Goal: Task Accomplishment & Management: Use online tool/utility

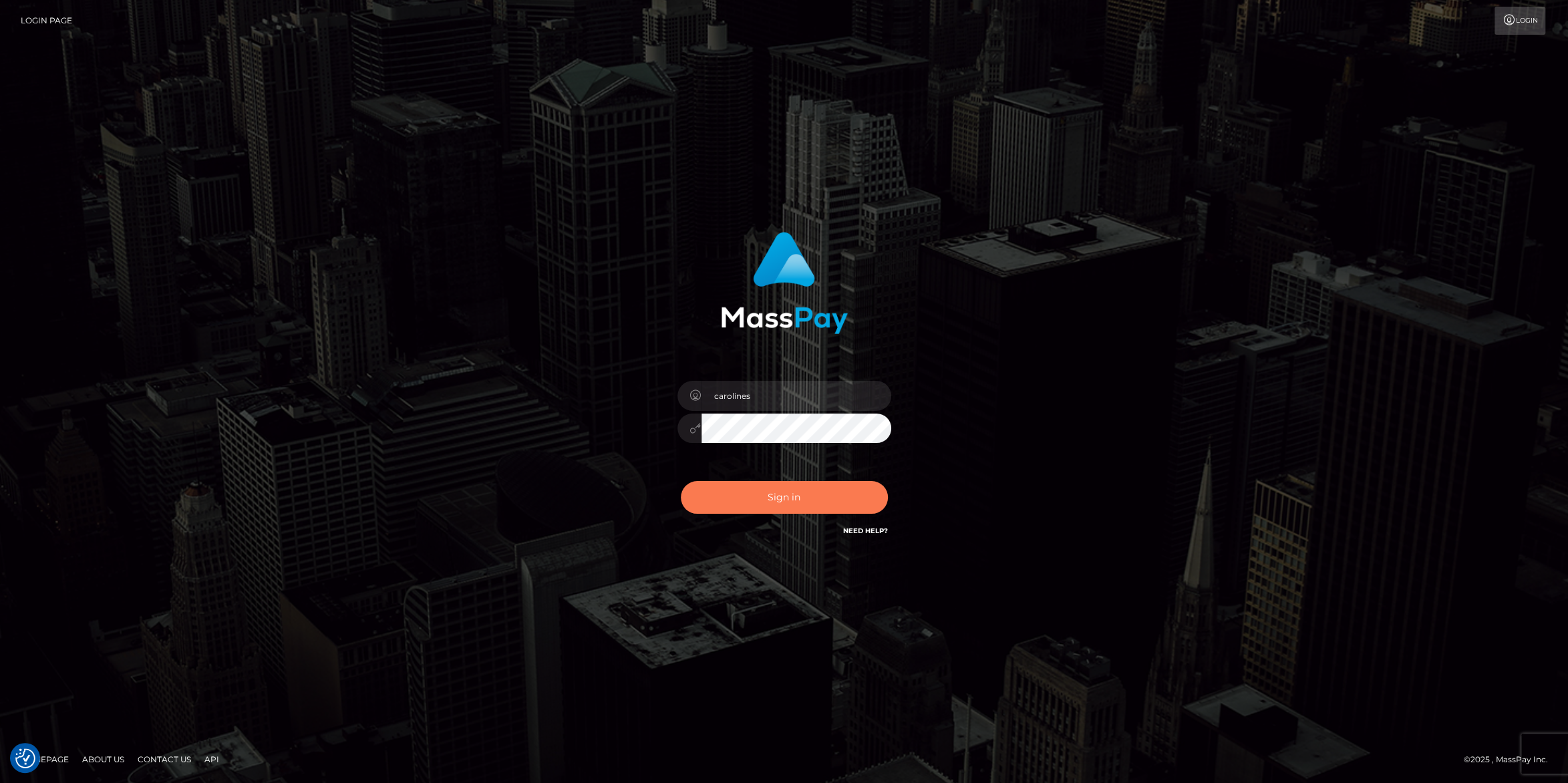
click at [768, 496] on button "Sign in" at bounding box center [784, 497] width 207 height 33
click at [784, 499] on button "Sign in" at bounding box center [784, 497] width 207 height 33
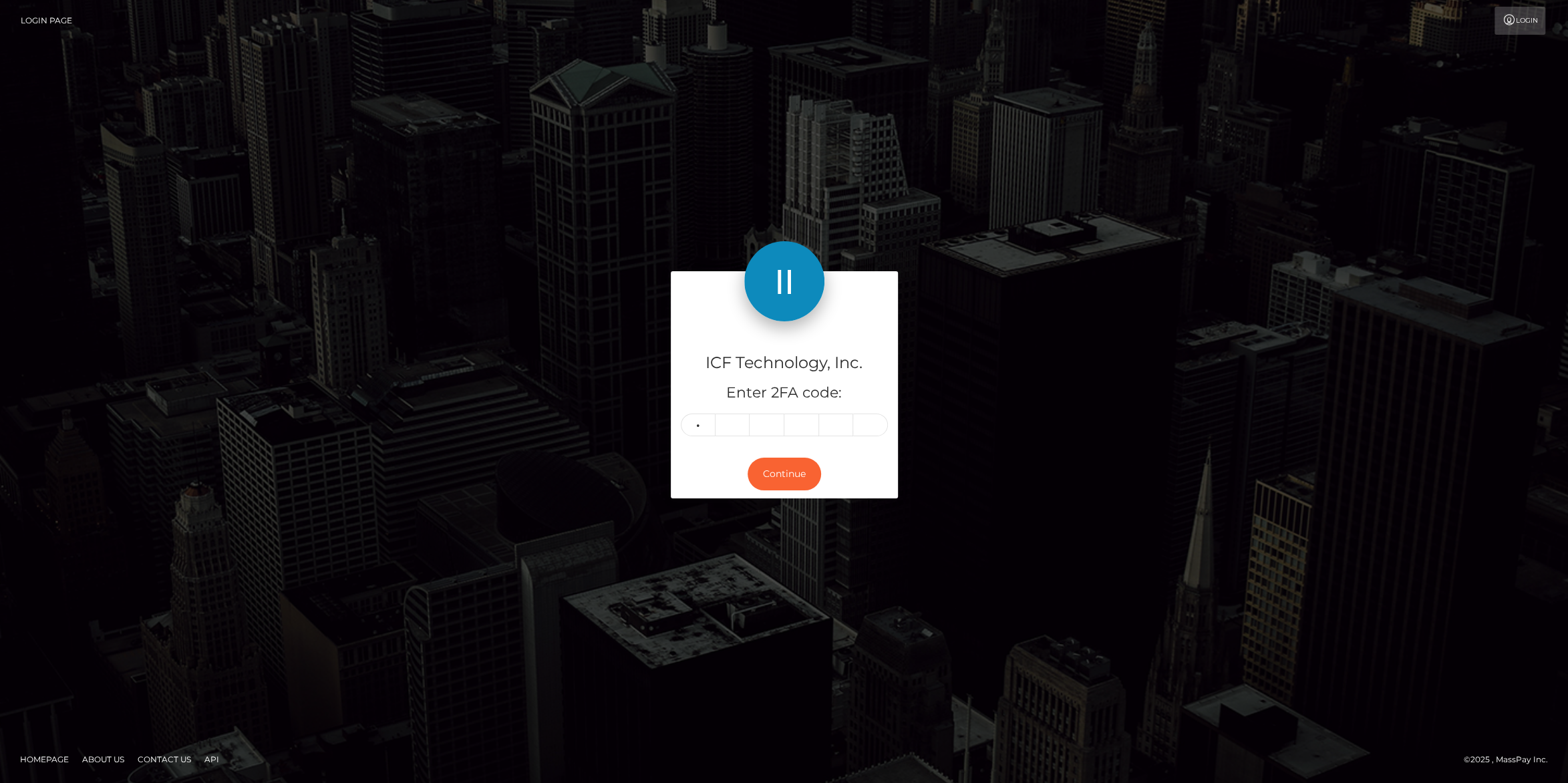
type input "2"
type input "3"
type input "5"
type input "1"
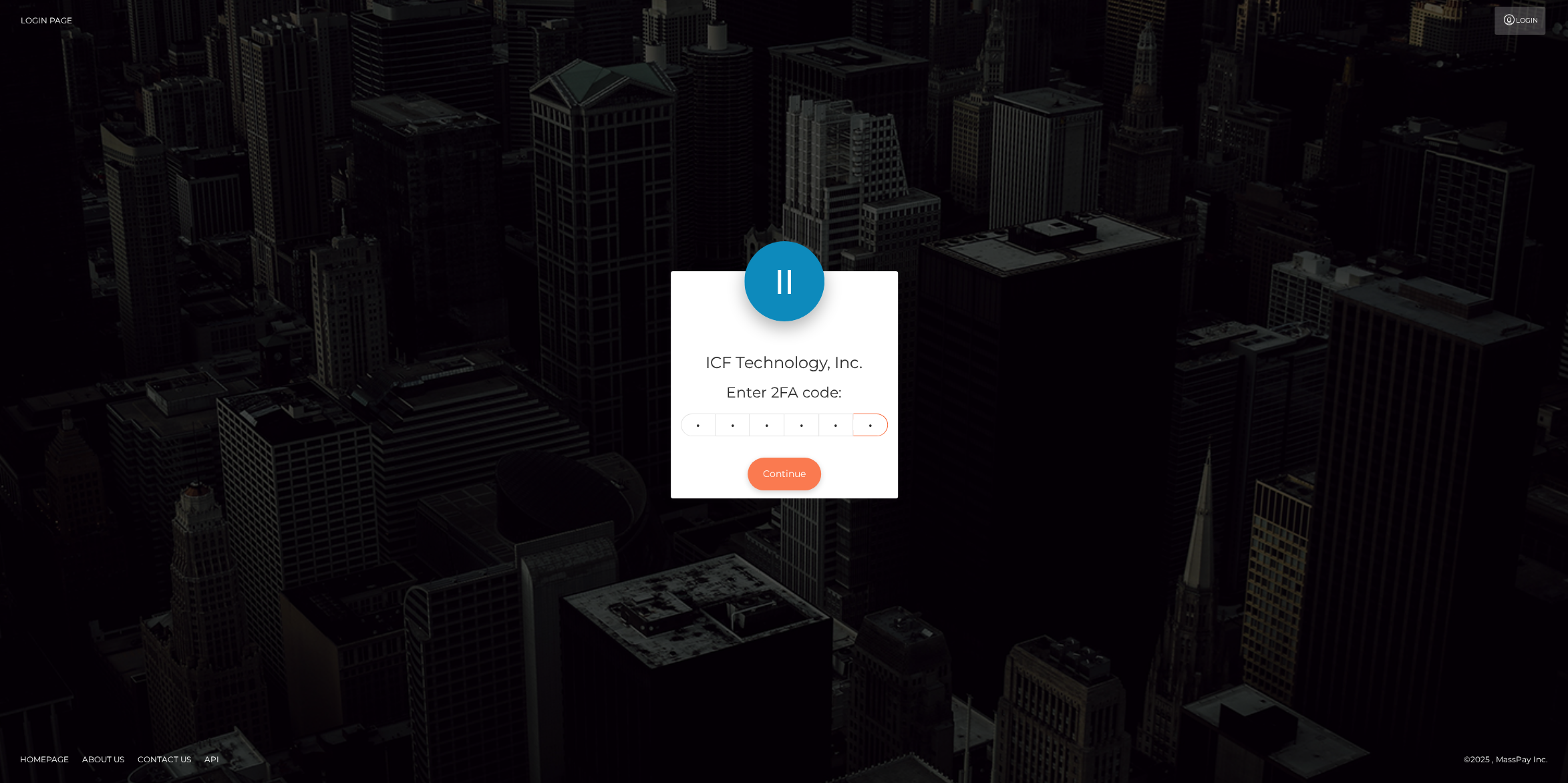
type input "3"
click at [781, 474] on button "Continue" at bounding box center [784, 474] width 73 height 33
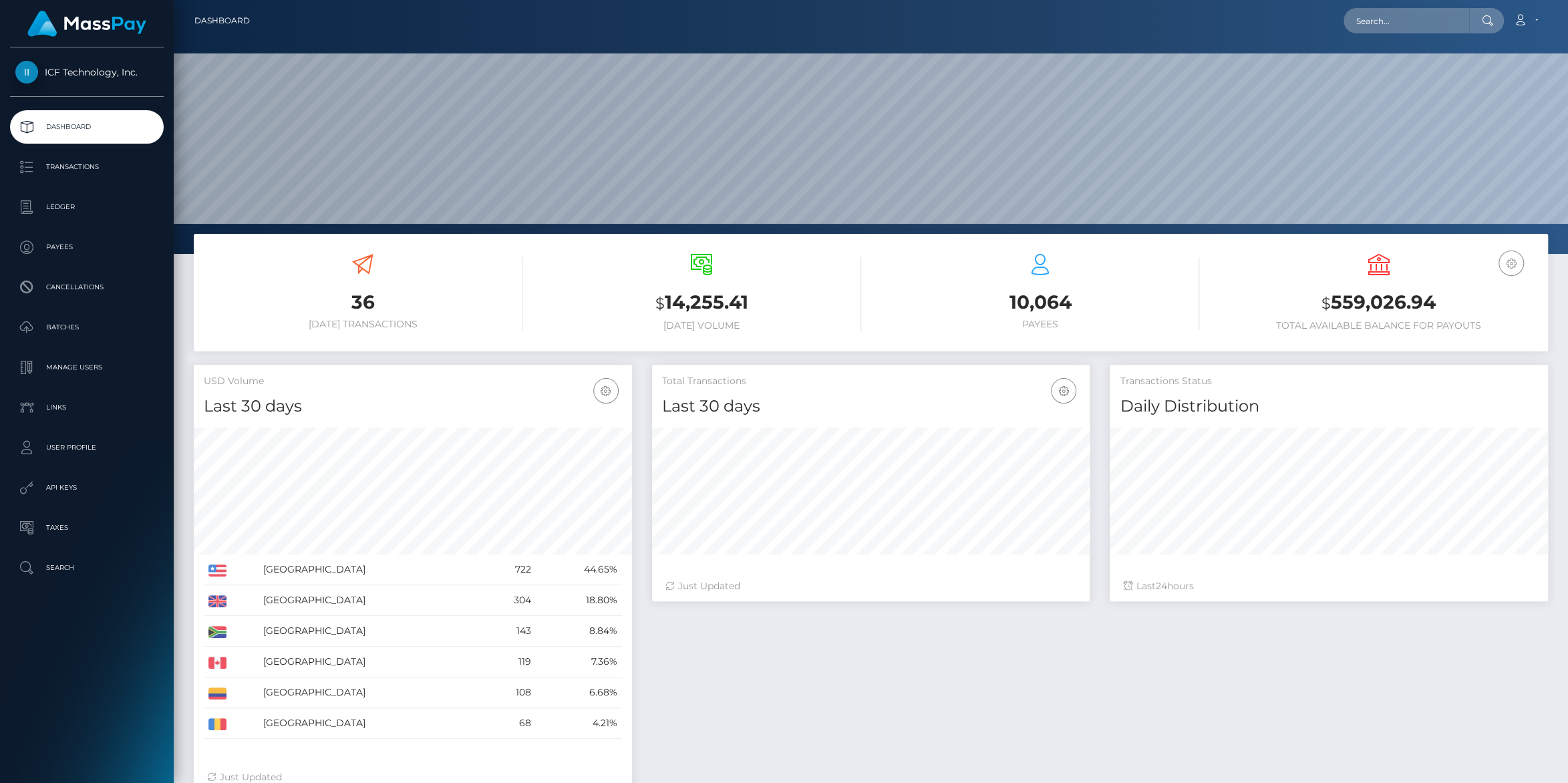
scroll to position [236, 438]
click at [61, 205] on p "Ledger" at bounding box center [86, 207] width 143 height 20
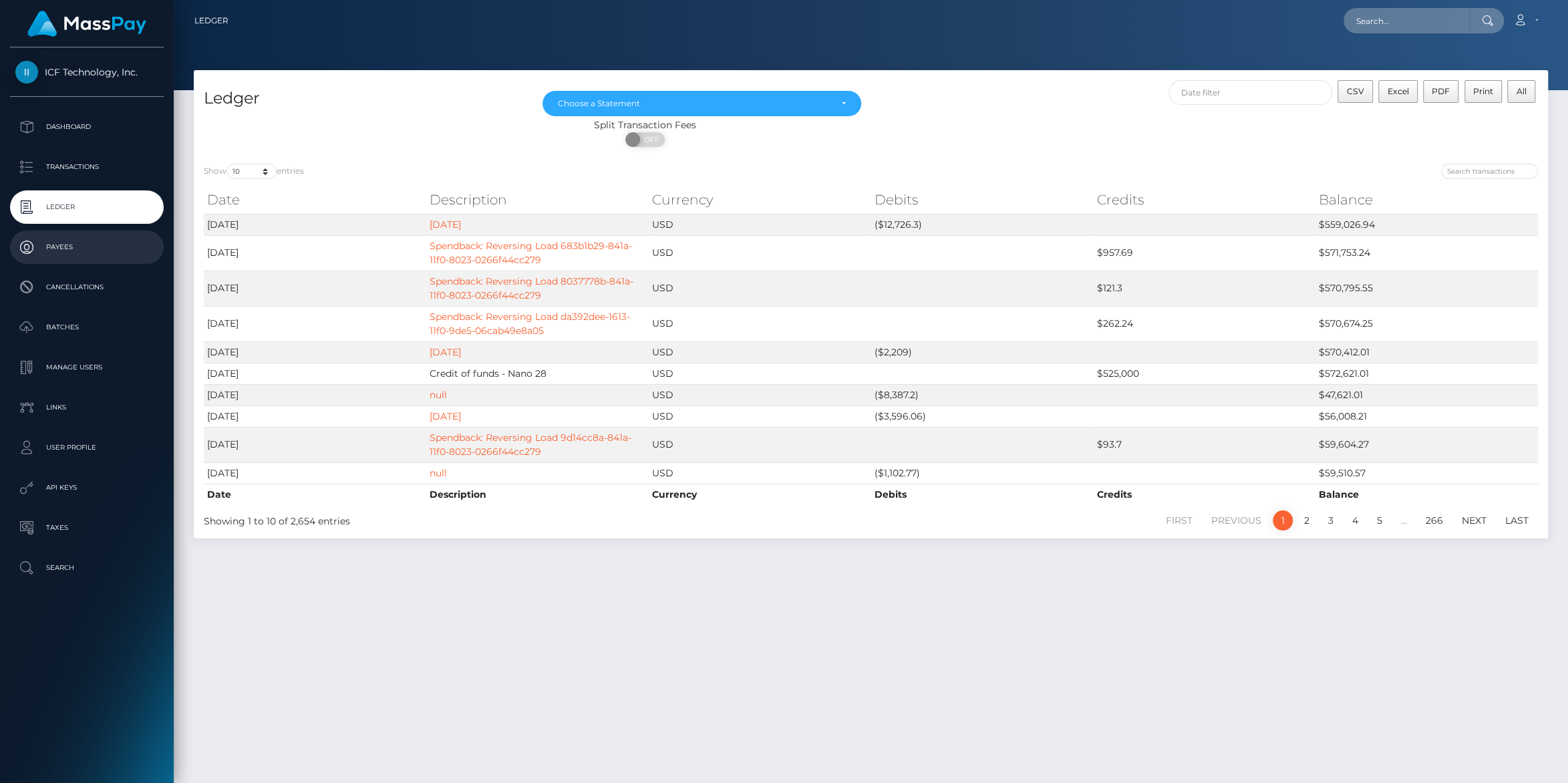
click at [72, 243] on p "Payees" at bounding box center [86, 247] width 143 height 20
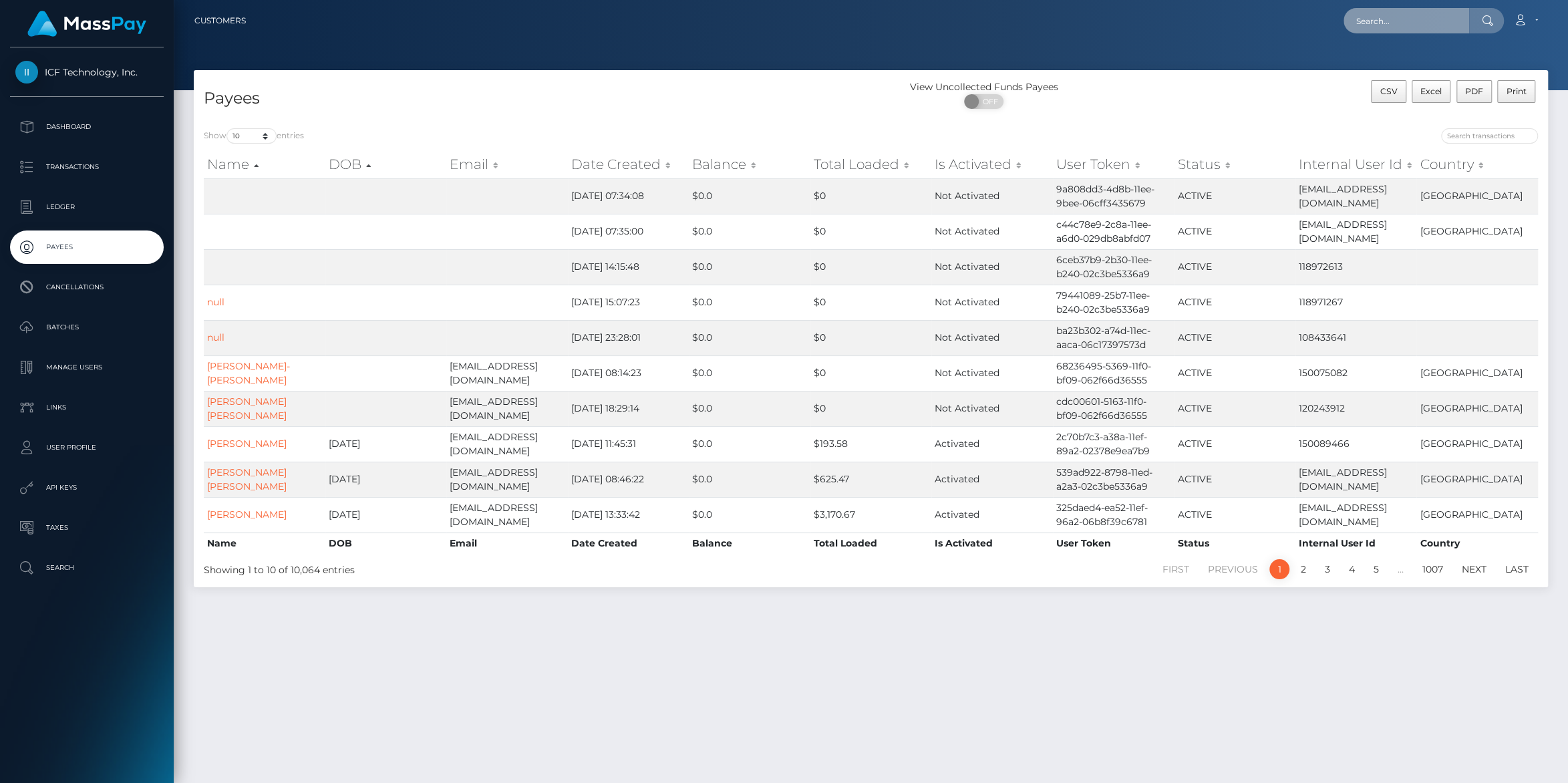
click at [1365, 19] on input "text" at bounding box center [1406, 21] width 126 height 26
paste input "[EMAIL_ADDRESS][DOMAIN_NAME]"
type input "[EMAIL_ADDRESS][DOMAIN_NAME]"
click at [1374, 62] on link "aqueel ahmed" at bounding box center [1396, 69] width 107 height 25
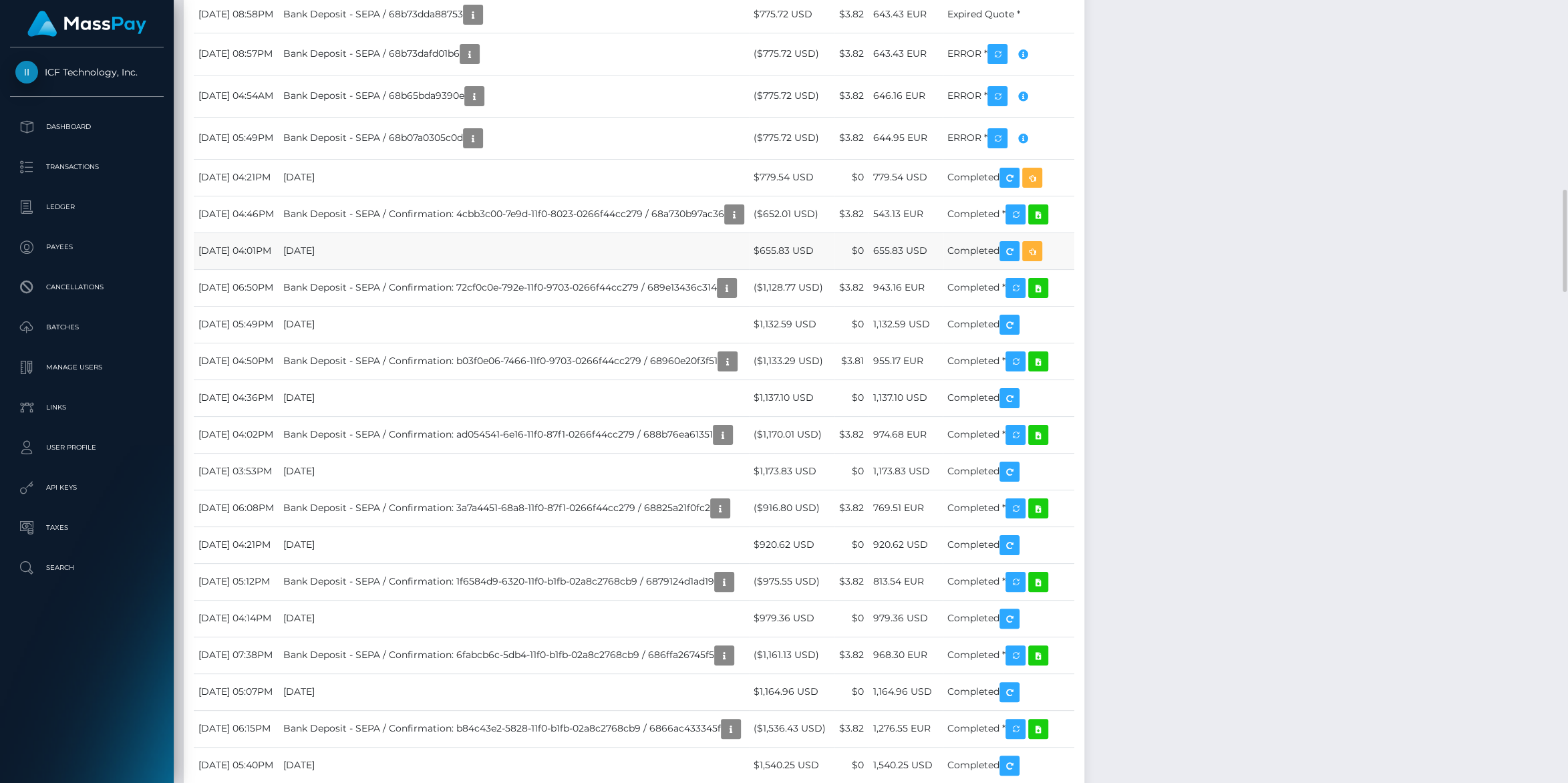
scroll to position [1518, 0]
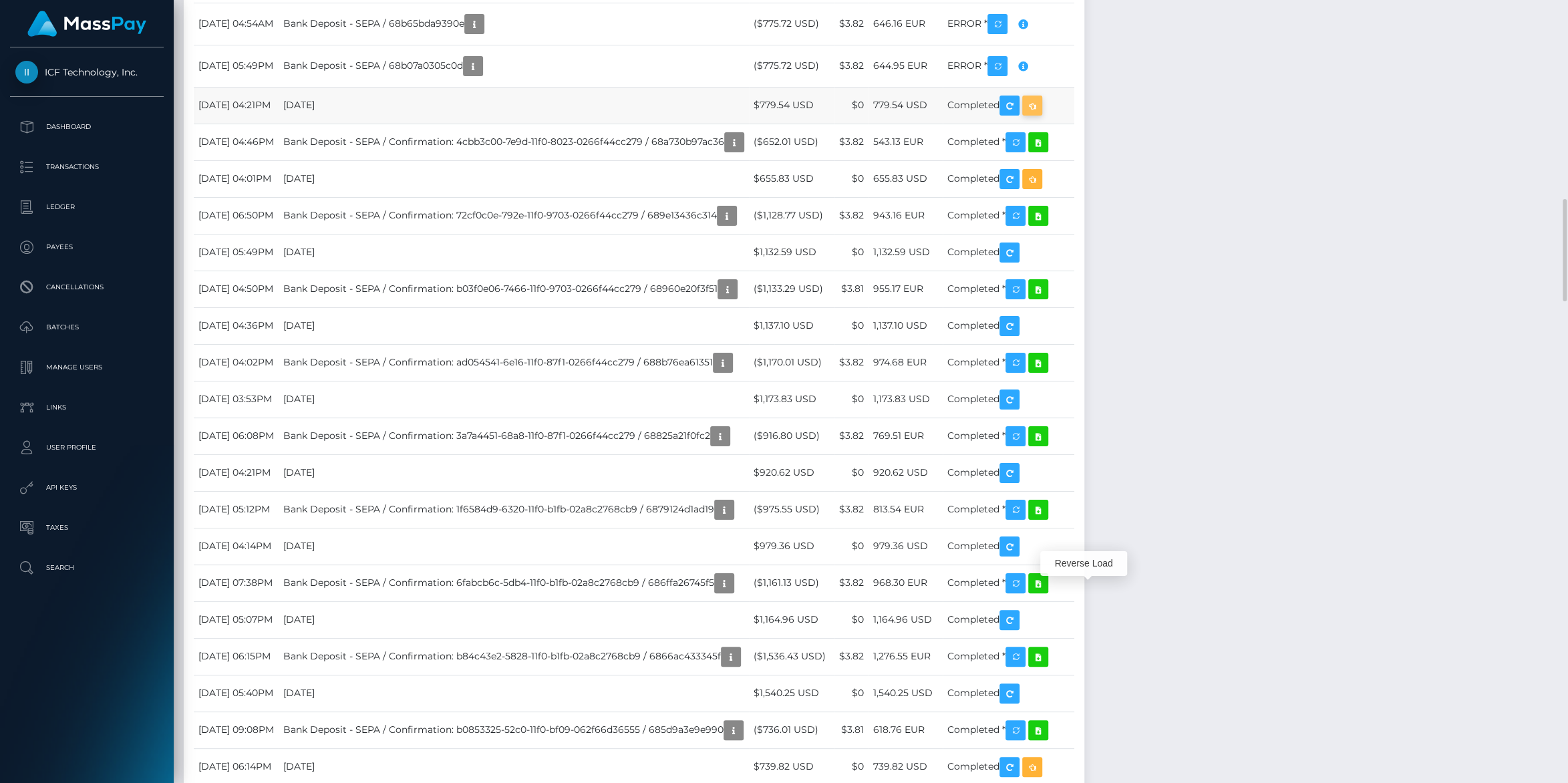
click at [1040, 114] on icon "button" at bounding box center [1032, 106] width 16 height 17
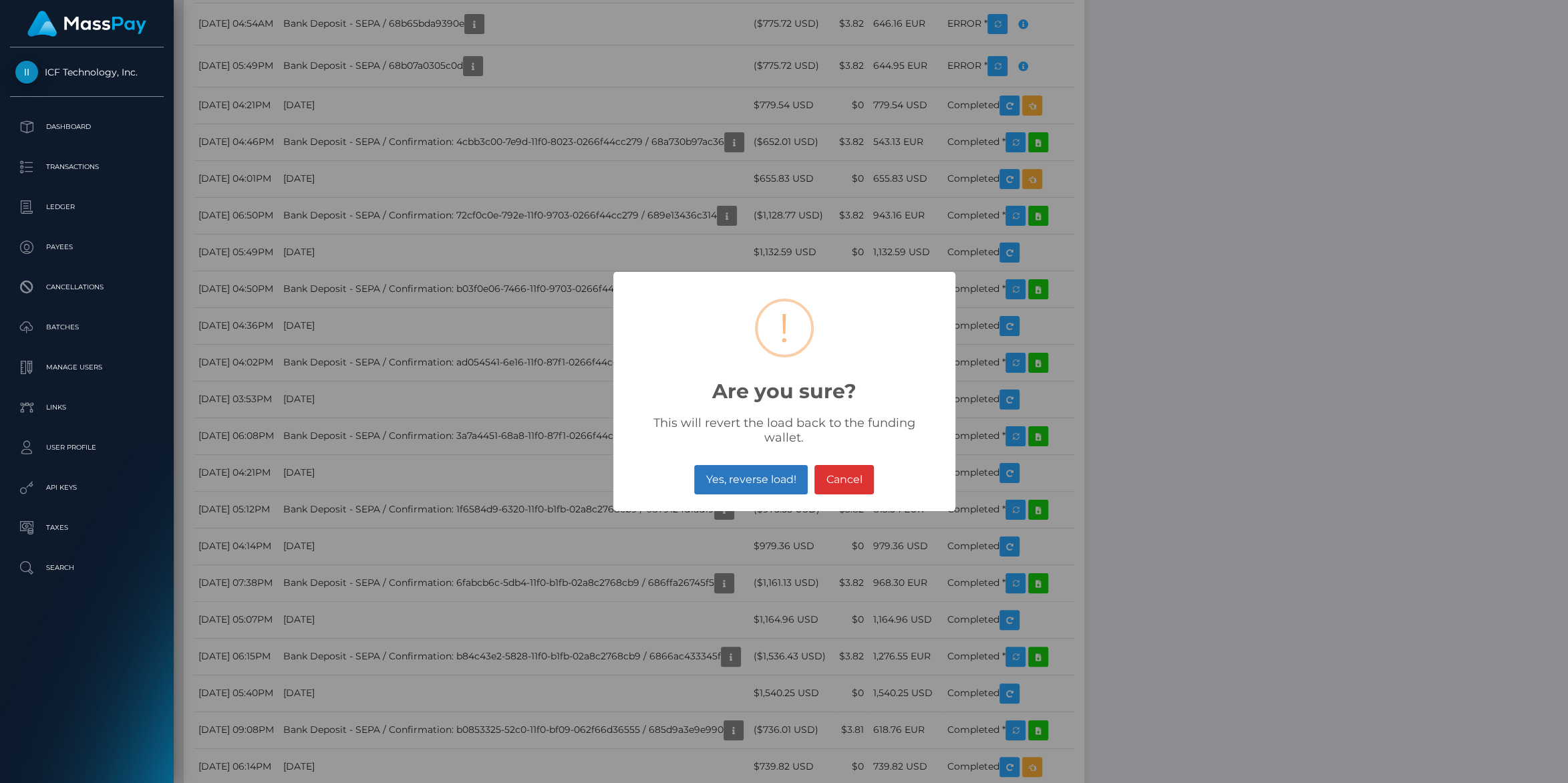
click at [747, 475] on button "Yes, reverse load!" at bounding box center [751, 480] width 113 height 30
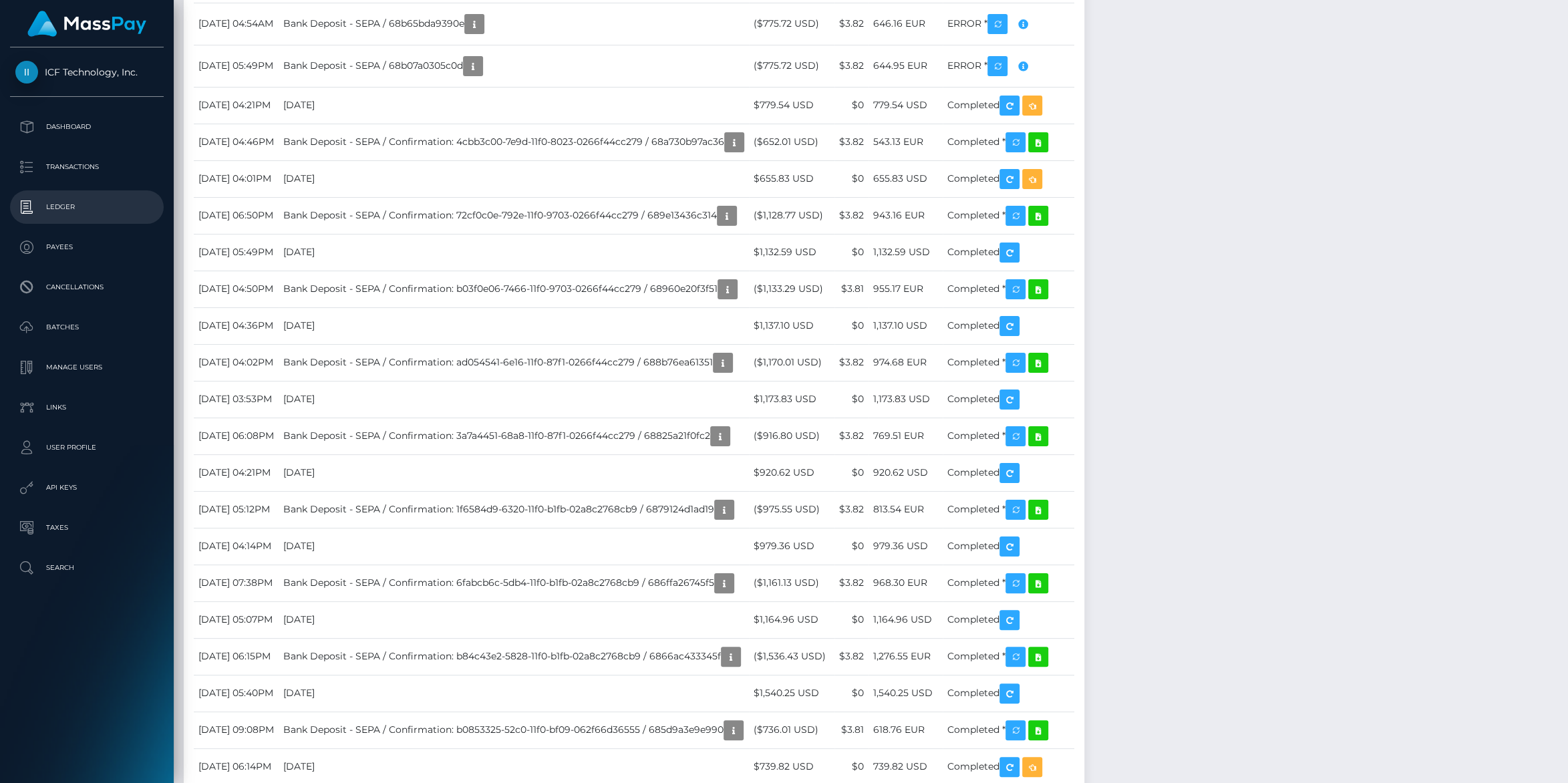
click at [68, 204] on p "Ledger" at bounding box center [86, 207] width 143 height 20
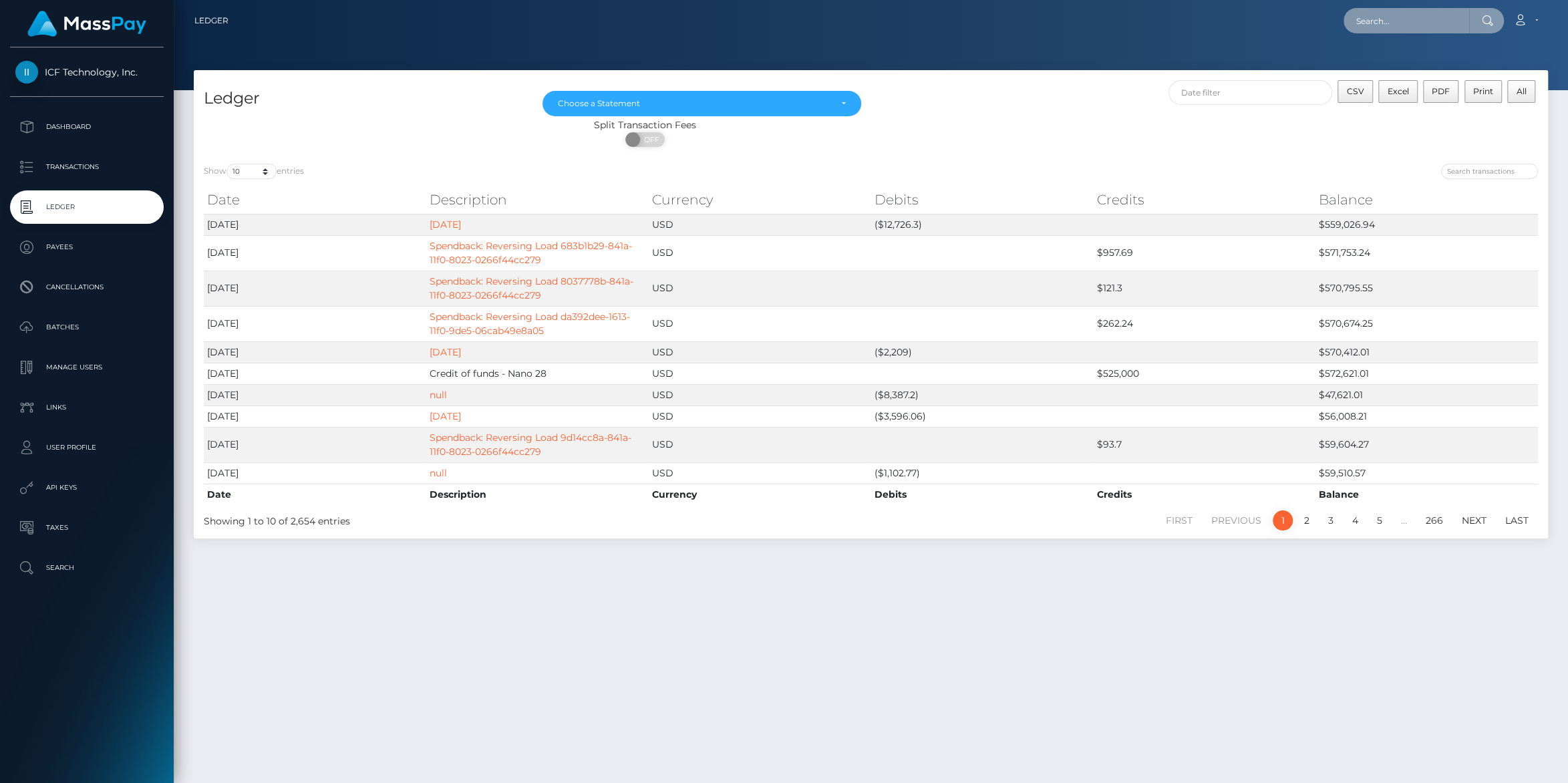
click at [1409, 16] on input "text" at bounding box center [1406, 21] width 126 height 26
paste input "[EMAIL_ADDRESS][DOMAIN_NAME]"
type input "[EMAIL_ADDRESS][DOMAIN_NAME]"
click at [1378, 70] on link "aqueel ahmed" at bounding box center [1396, 69] width 107 height 25
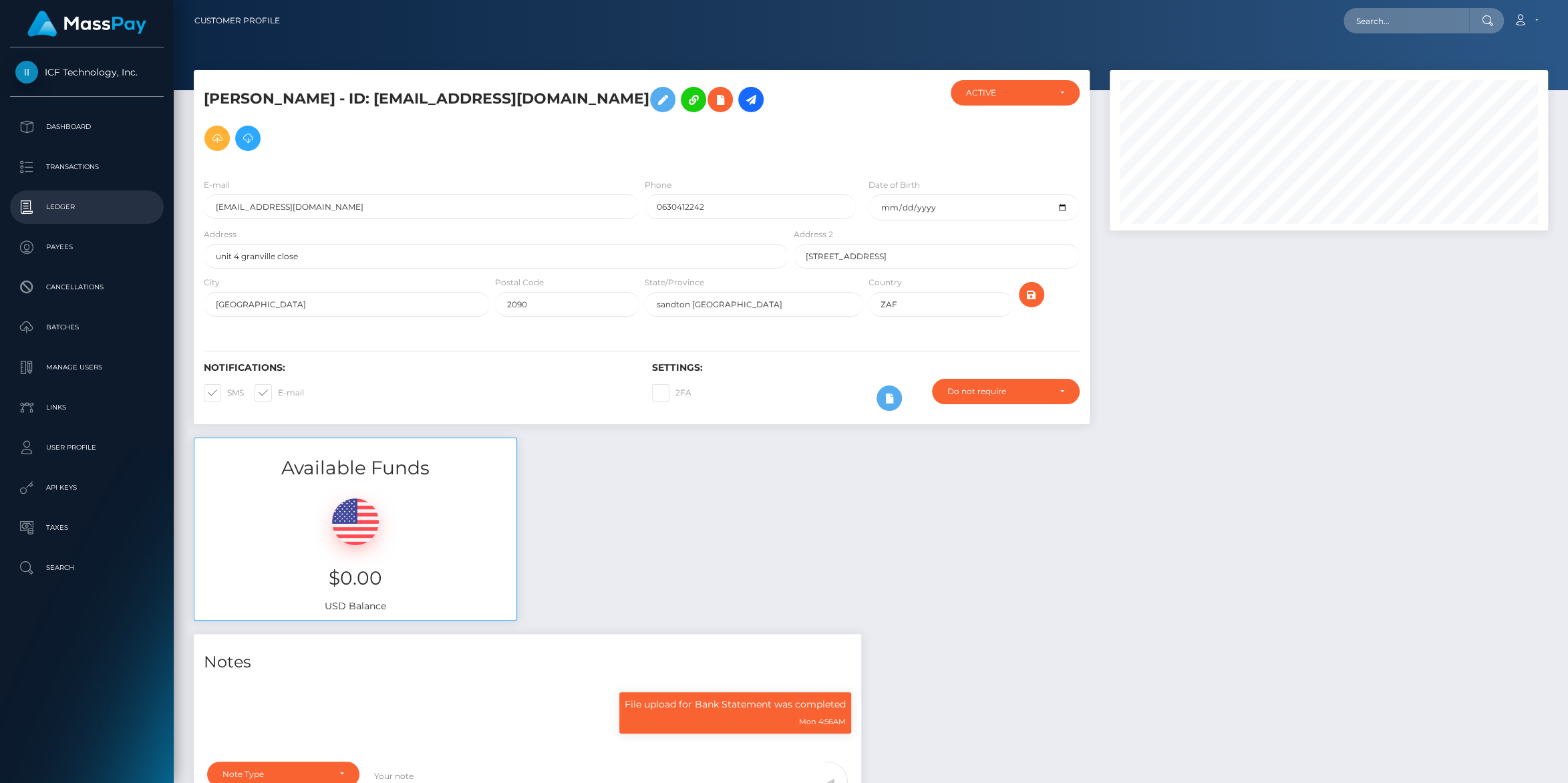
click at [51, 195] on link "Ledger" at bounding box center [86, 207] width 154 height 33
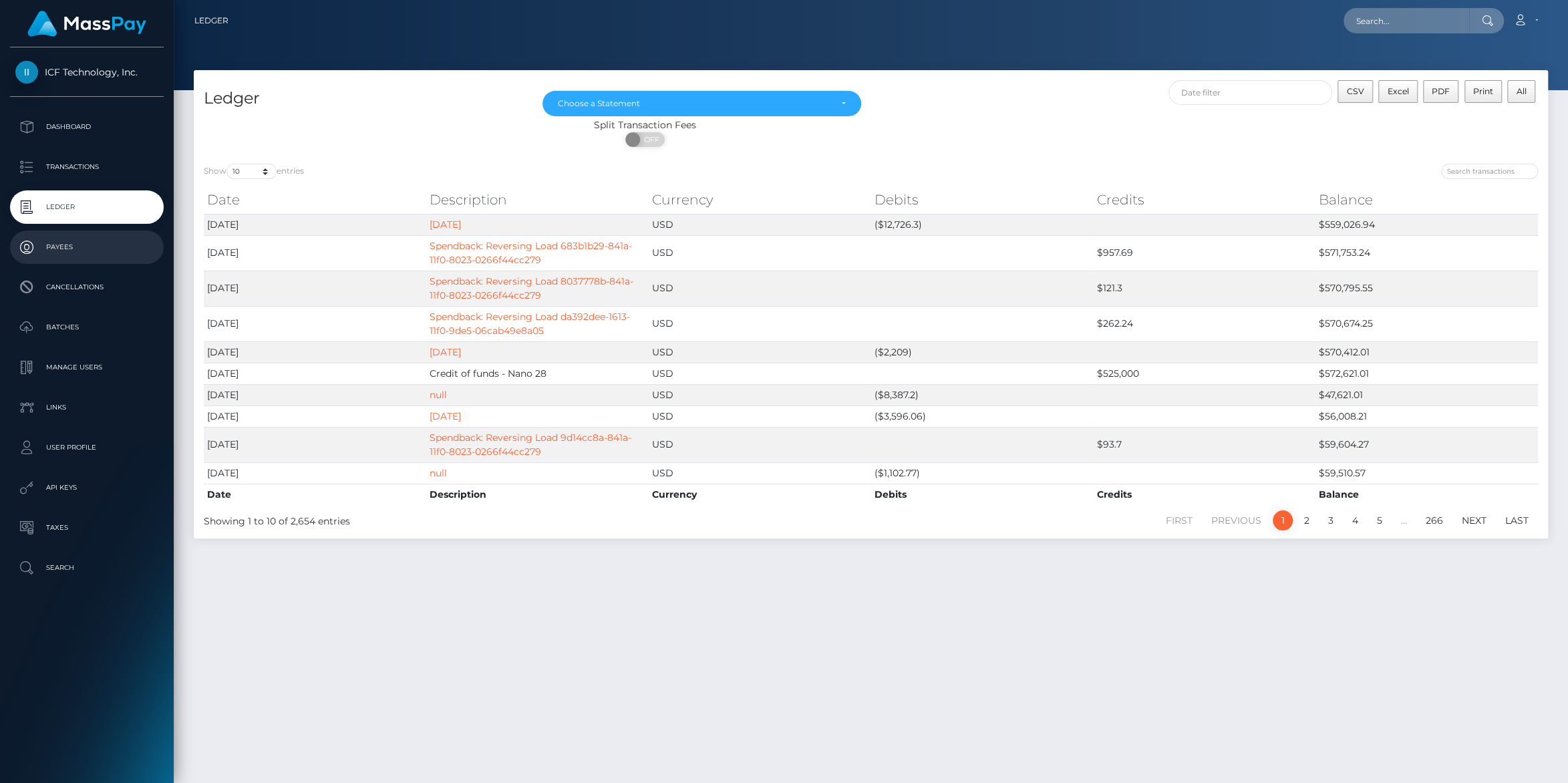
click at [57, 244] on p "Payees" at bounding box center [86, 247] width 143 height 20
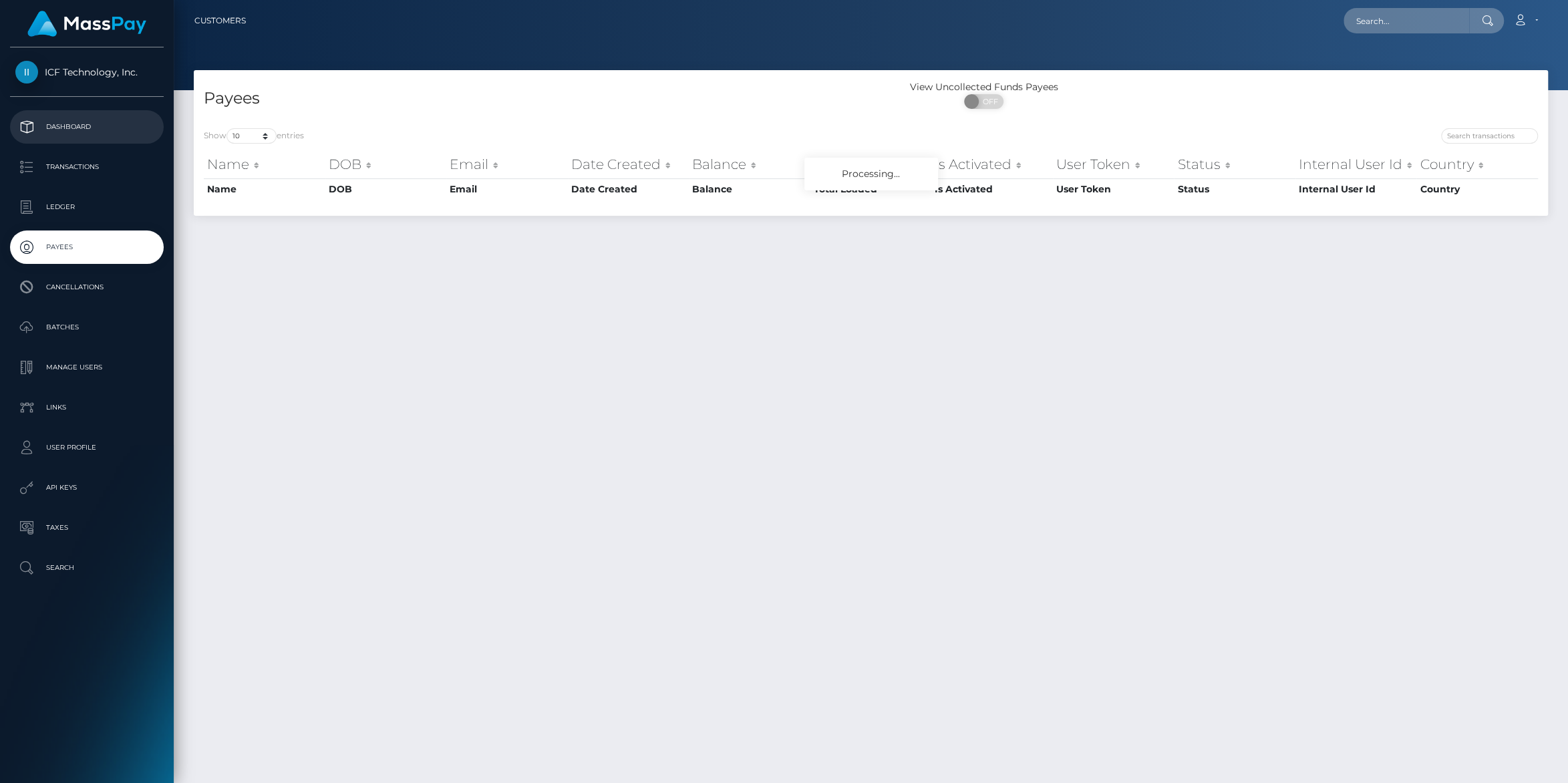
click at [65, 126] on p "Dashboard" at bounding box center [86, 127] width 143 height 20
click at [72, 202] on p "Ledger" at bounding box center [86, 207] width 143 height 20
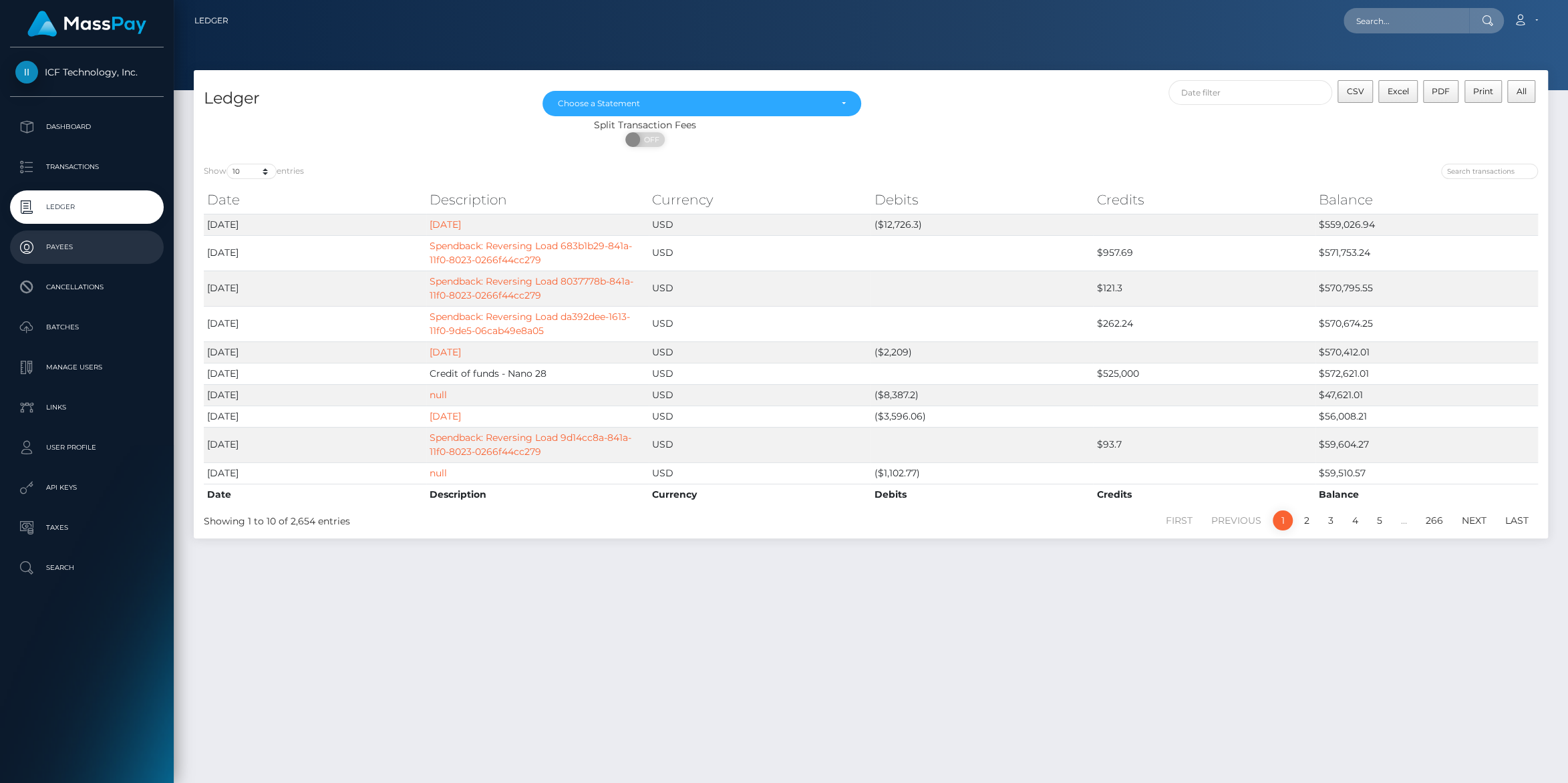
click at [68, 243] on p "Payees" at bounding box center [86, 247] width 143 height 20
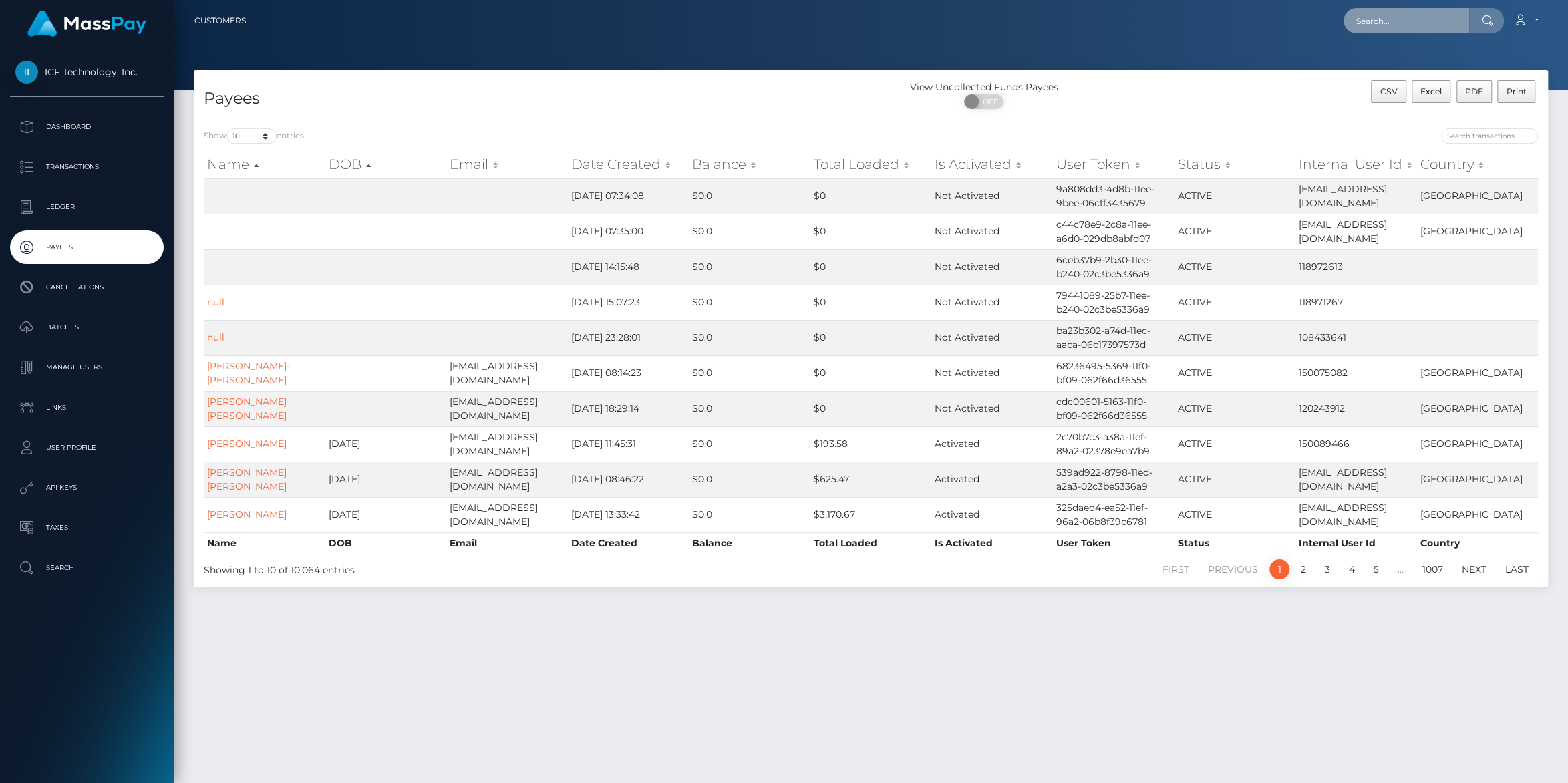
click at [1386, 23] on input "text" at bounding box center [1406, 21] width 126 height 26
paste input "[EMAIL_ADDRESS][DOMAIN_NAME]"
type input "titanenergy6@gmail.com"
click at [1380, 70] on link "aqueel ahmed" at bounding box center [1396, 69] width 107 height 25
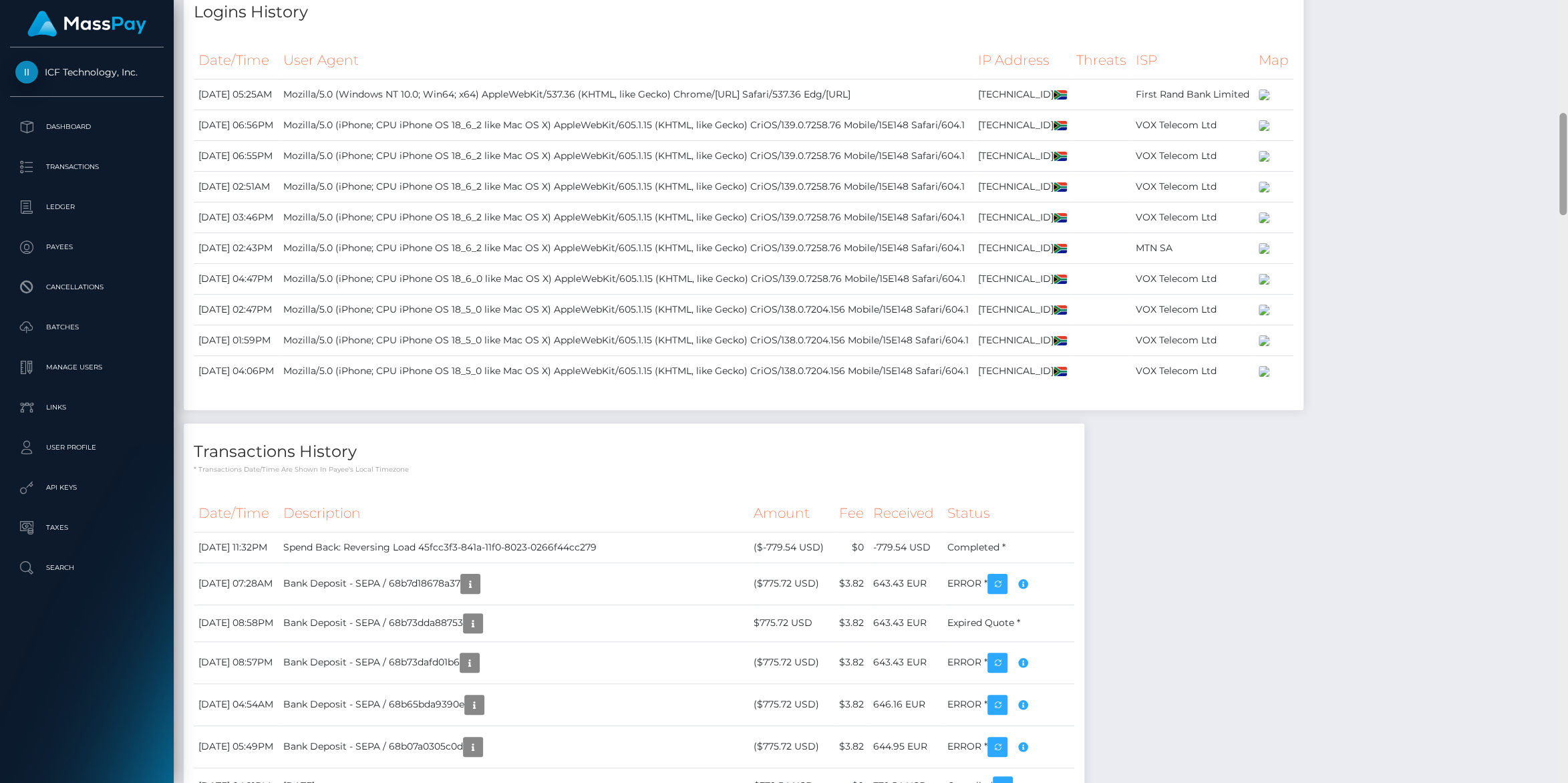
scroll to position [1651, 0]
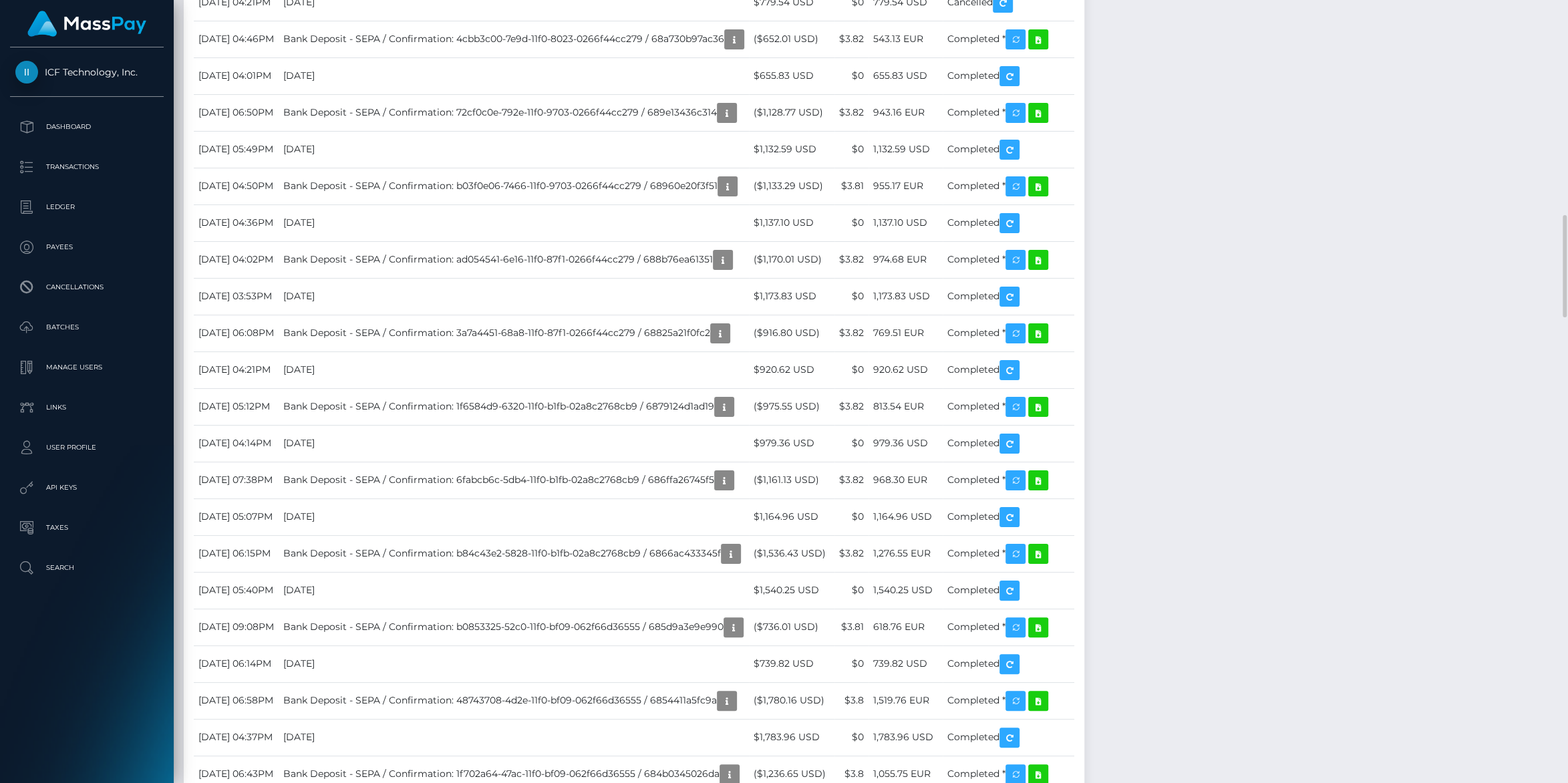
drag, startPoint x: 1566, startPoint y: 149, endPoint x: 1567, endPoint y: -5, distance: 154.0
click at [1567, 0] on div "Customer Profile Loading... Loading..." at bounding box center [871, 391] width 1394 height 783
click at [60, 129] on p "Dashboard" at bounding box center [86, 127] width 143 height 20
click at [57, 135] on p "Dashboard" at bounding box center [86, 127] width 143 height 20
click at [65, 119] on p "Dashboard" at bounding box center [86, 127] width 143 height 20
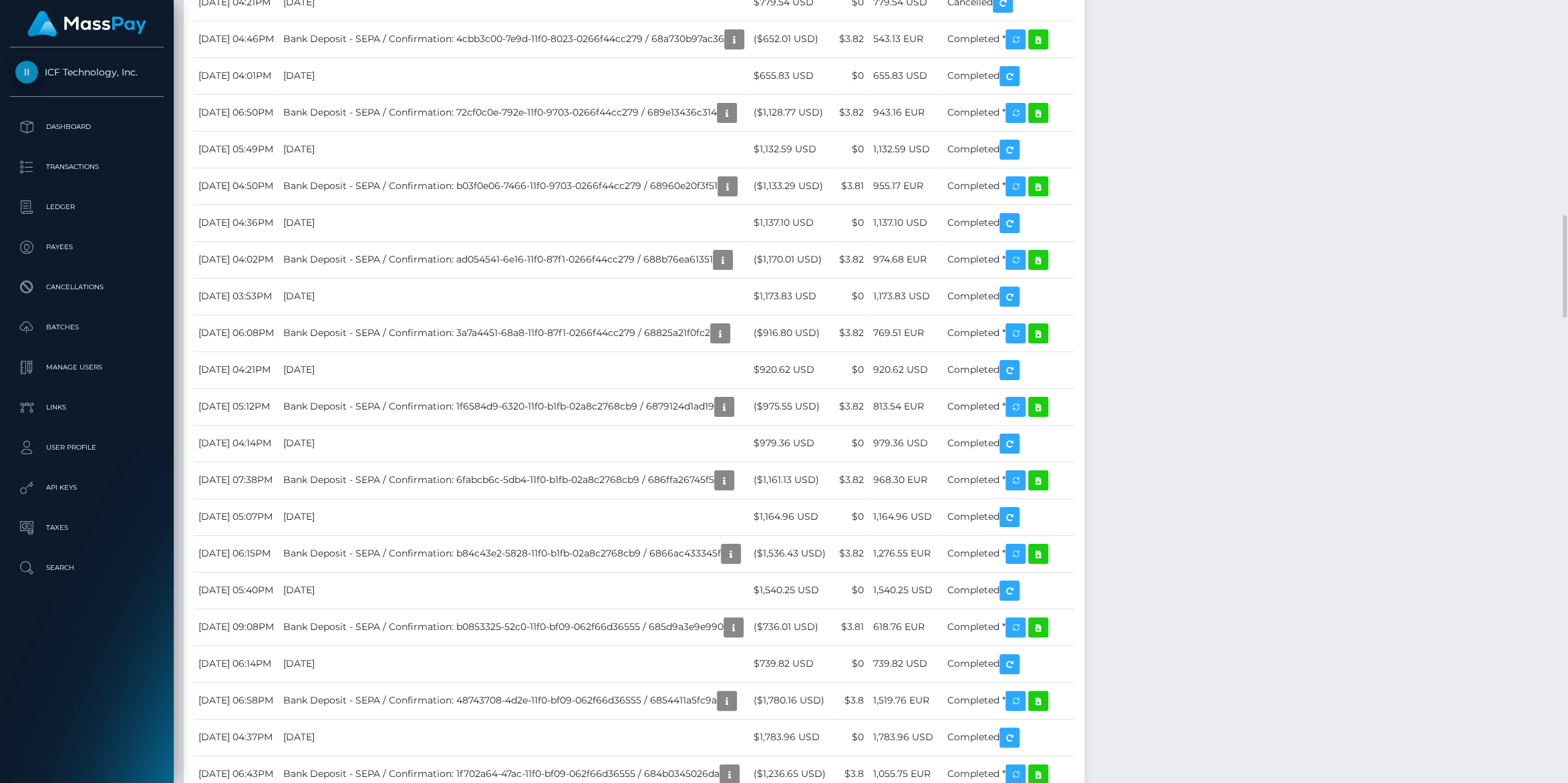
click at [62, 124] on p "Dashboard" at bounding box center [86, 127] width 143 height 20
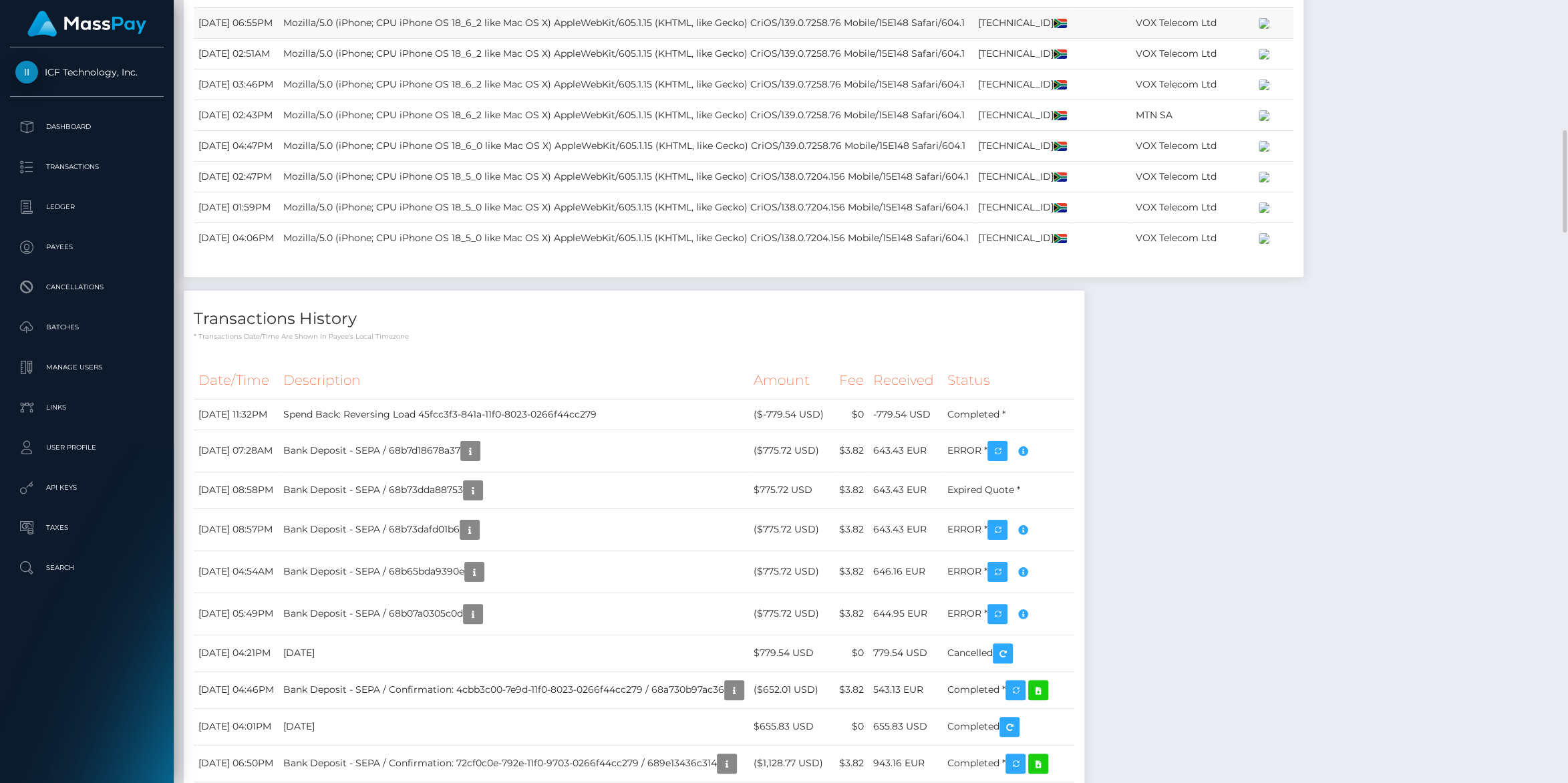
scroll to position [856, 0]
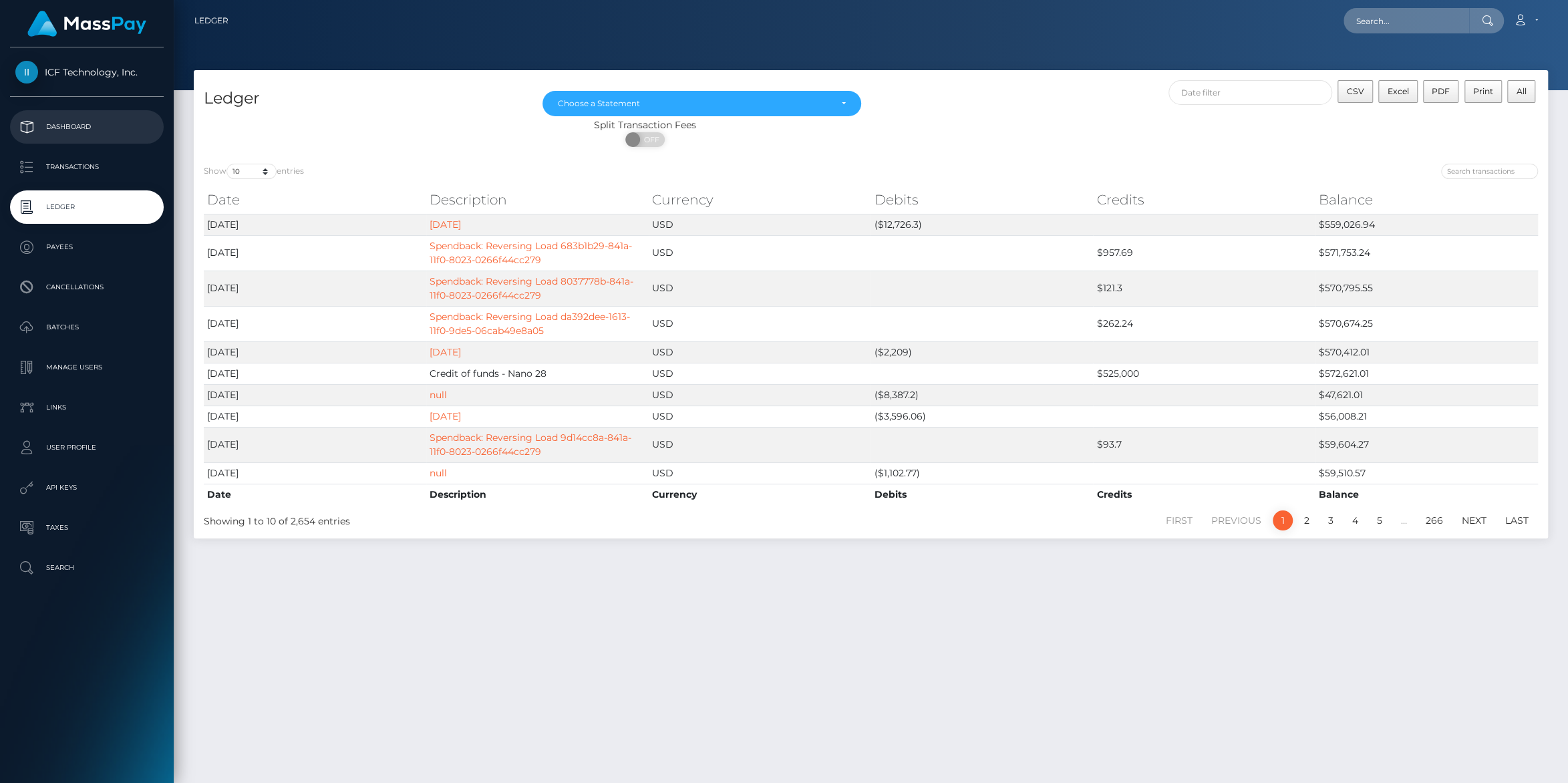
click at [66, 123] on p "Dashboard" at bounding box center [86, 127] width 143 height 20
click at [53, 119] on p "Dashboard" at bounding box center [86, 127] width 143 height 20
click at [50, 120] on p "Dashboard" at bounding box center [86, 127] width 143 height 20
click at [47, 132] on p "Dashboard" at bounding box center [86, 127] width 143 height 20
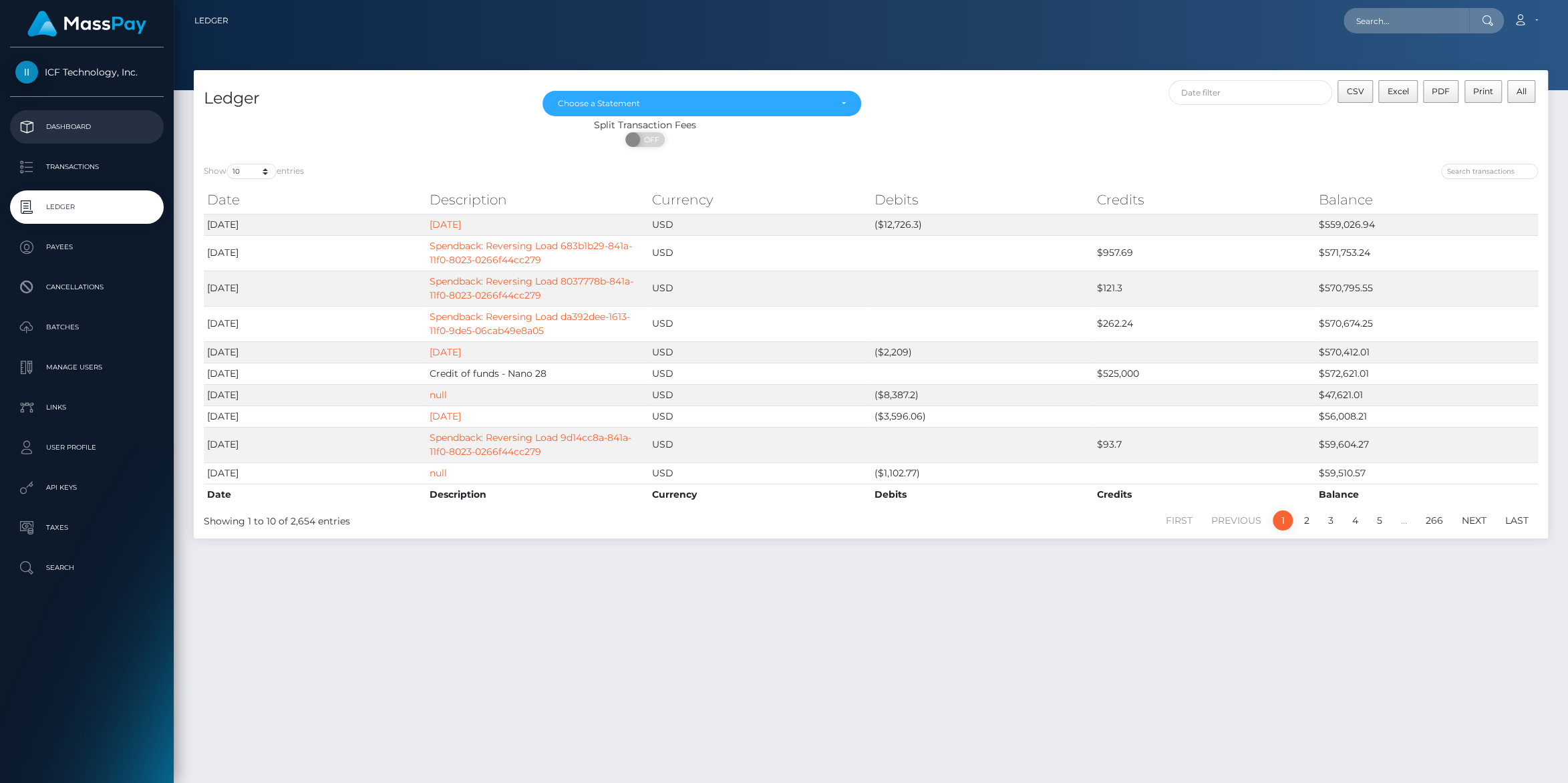
click at [28, 128] on p "Dashboard" at bounding box center [86, 127] width 143 height 20
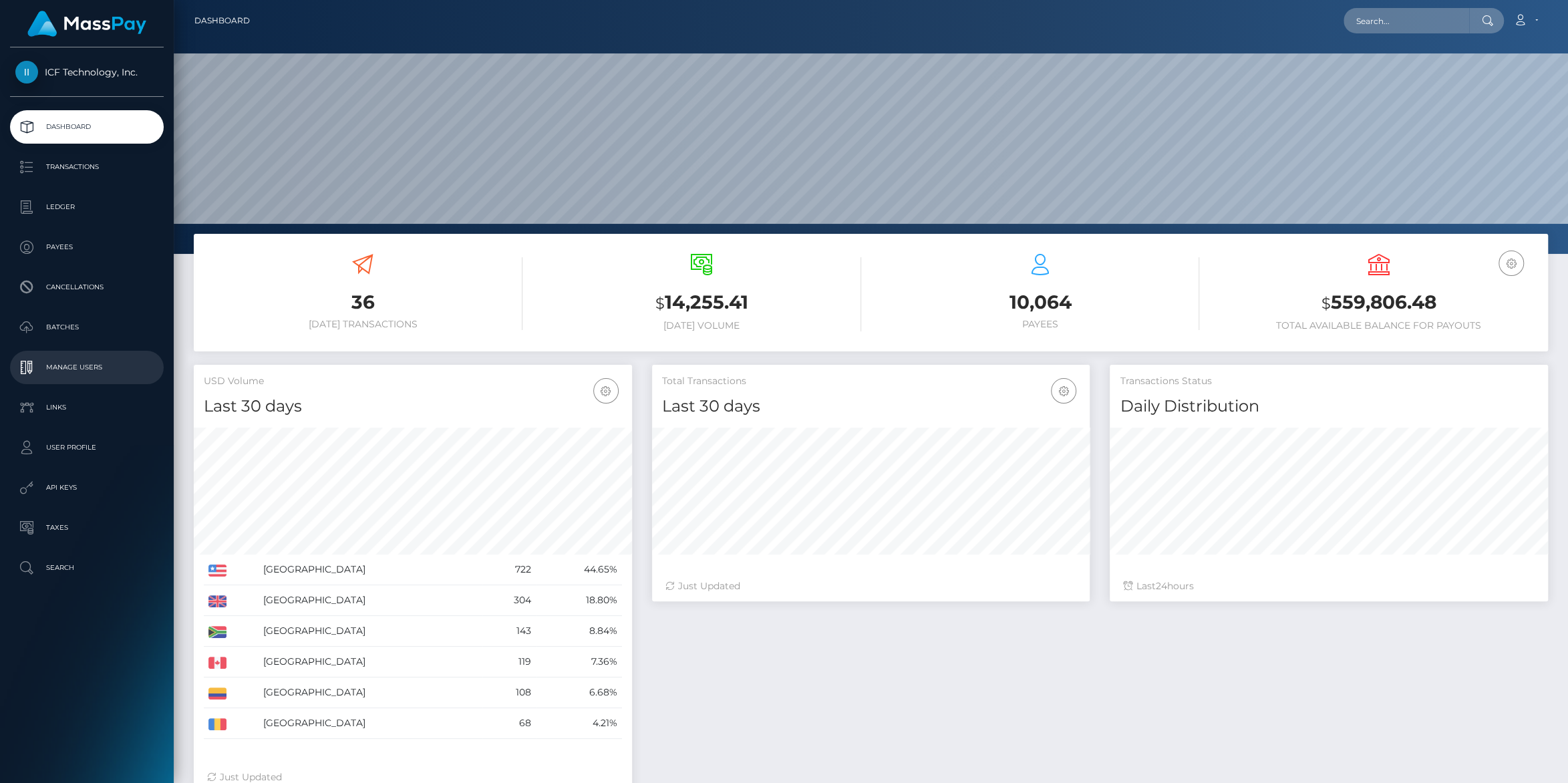
scroll to position [236, 438]
click at [63, 216] on p "Ledger" at bounding box center [86, 207] width 143 height 20
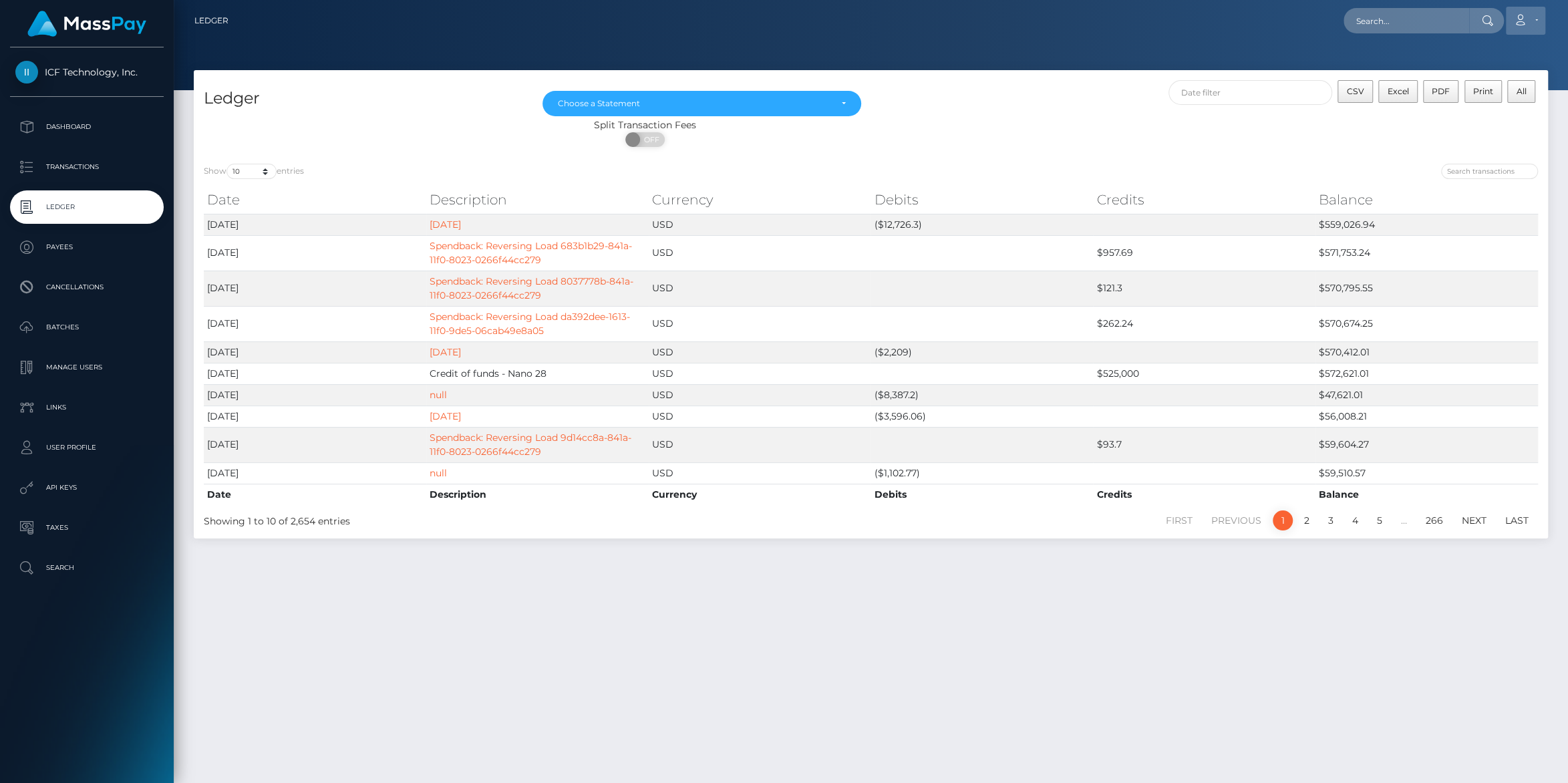
click at [1535, 21] on link "Account" at bounding box center [1526, 20] width 39 height 28
click at [1476, 92] on link "Logout" at bounding box center [1493, 85] width 107 height 25
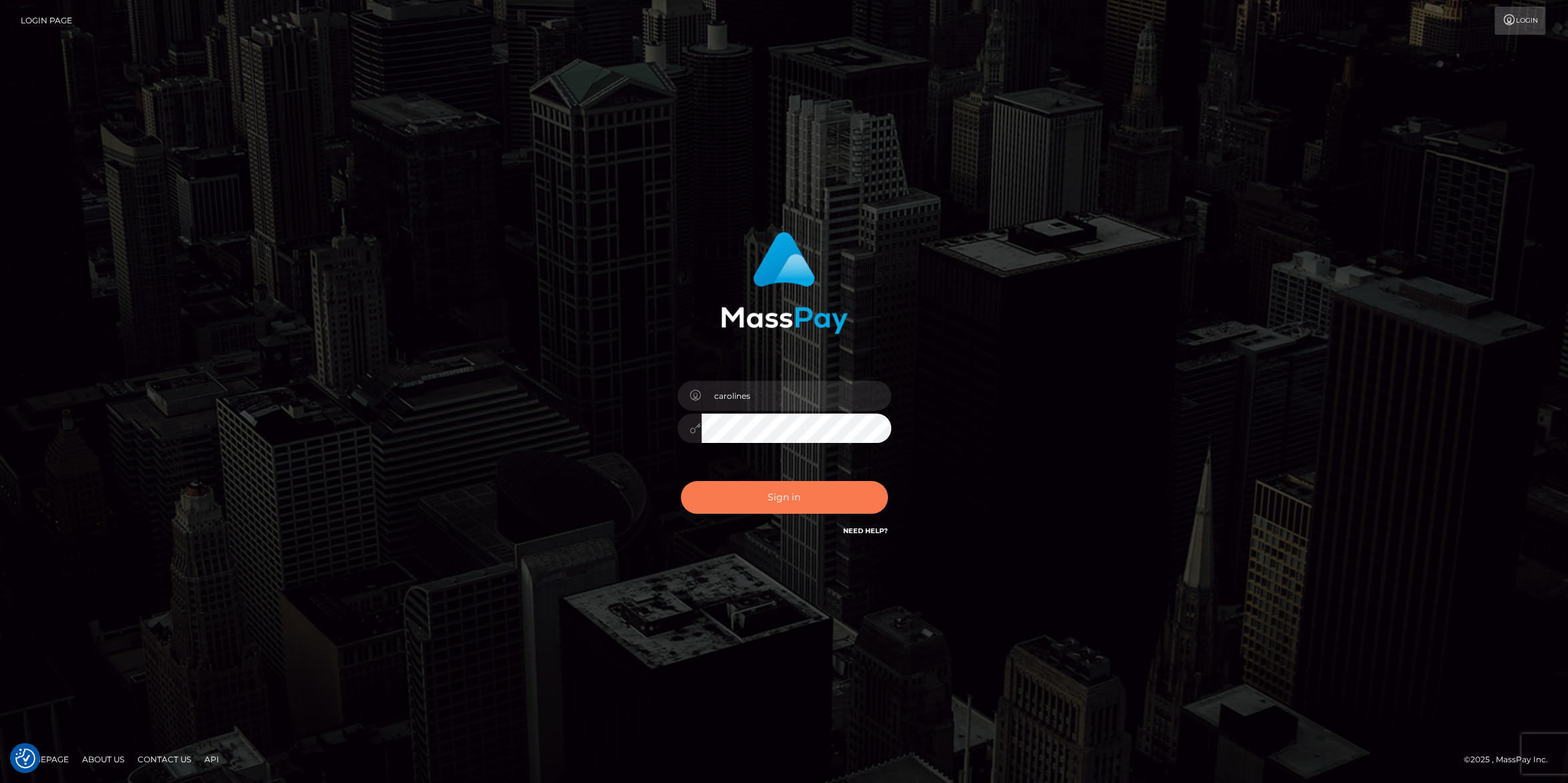
click at [788, 498] on button "Sign in" at bounding box center [784, 497] width 207 height 33
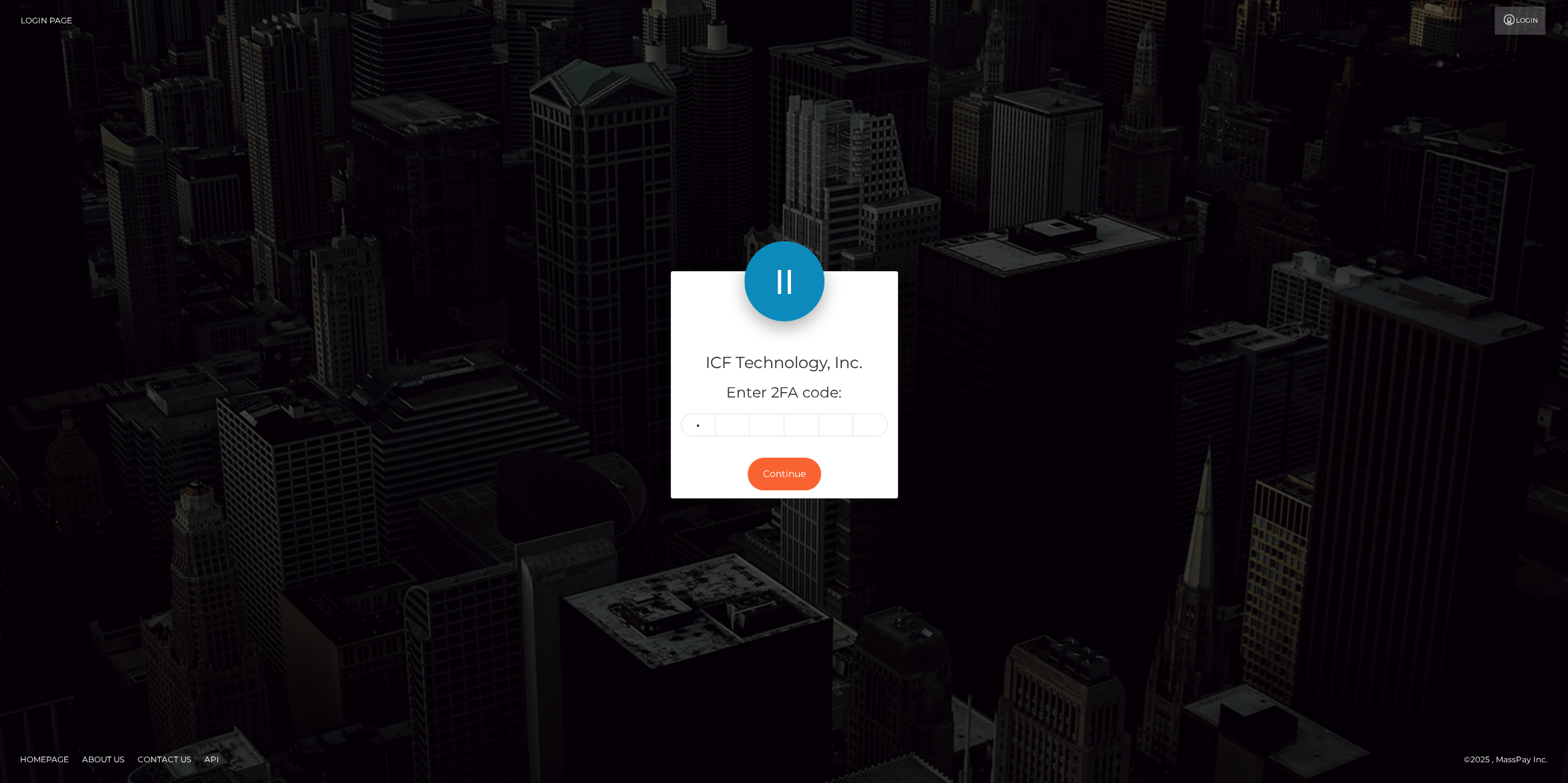
type input "4"
type input "0"
type input "8"
type input "9"
type input "4"
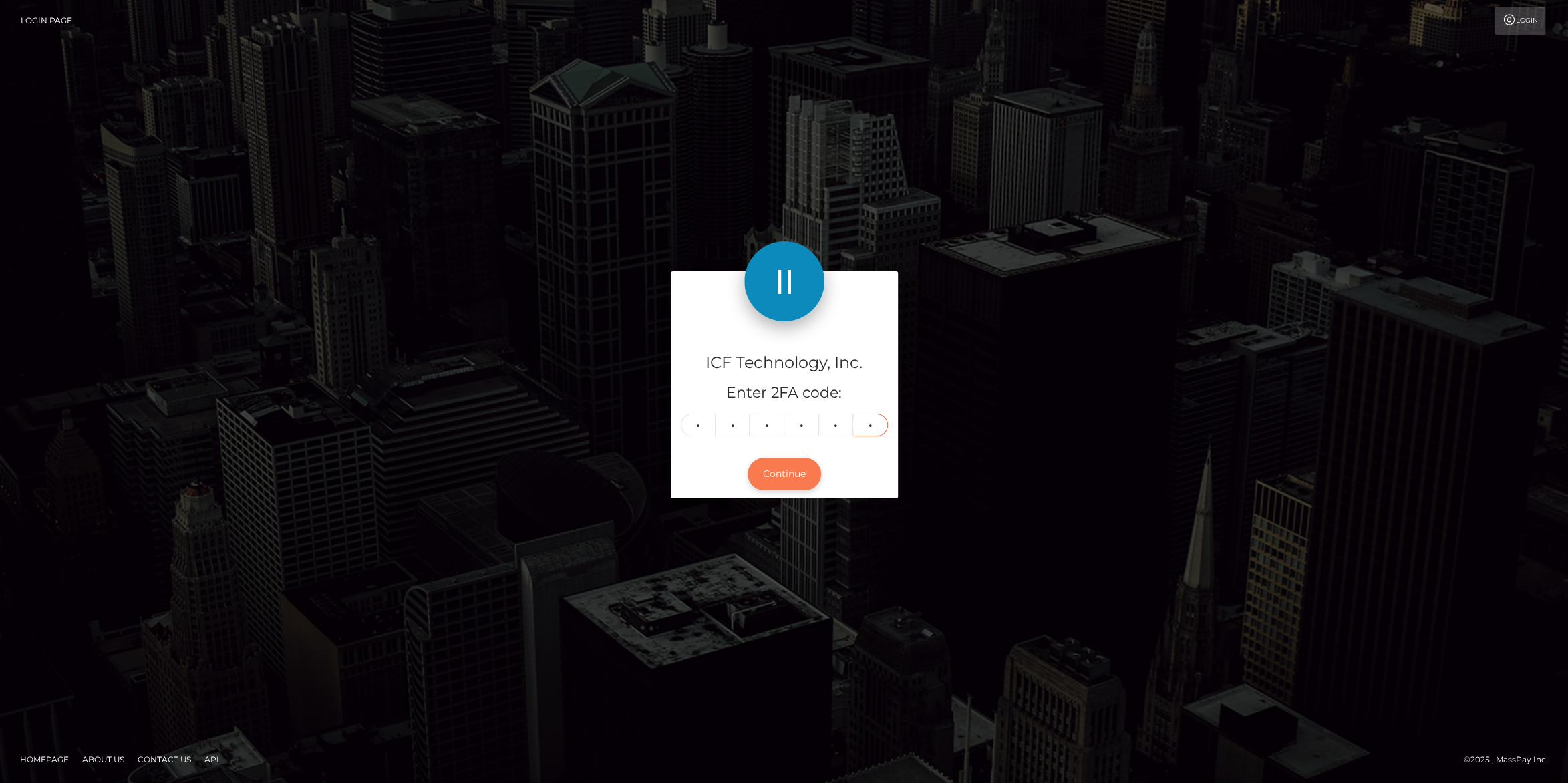
type input "0"
click at [768, 482] on button "Continue" at bounding box center [784, 474] width 73 height 33
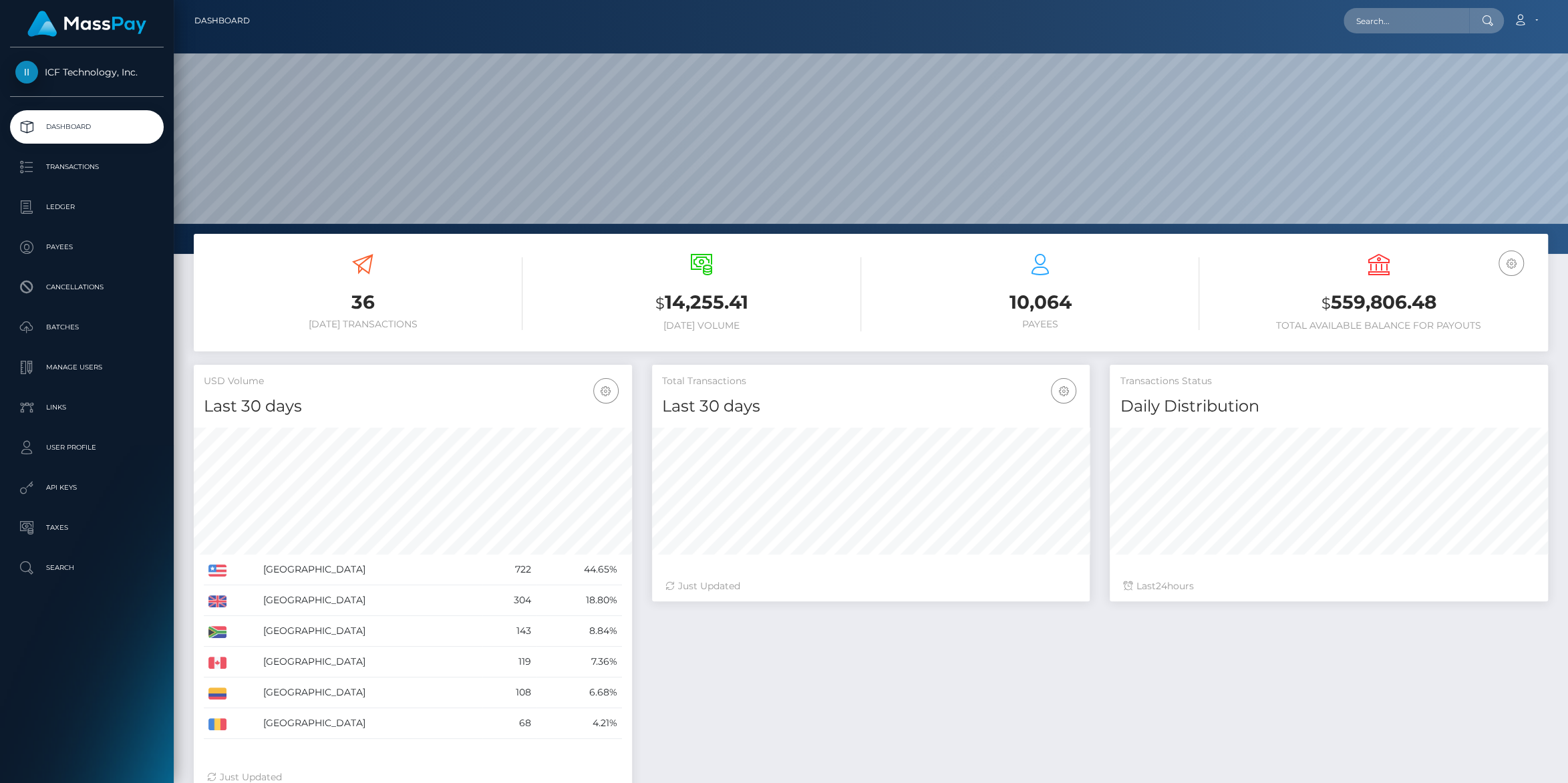
scroll to position [236, 438]
click at [76, 207] on p "Ledger" at bounding box center [86, 207] width 143 height 20
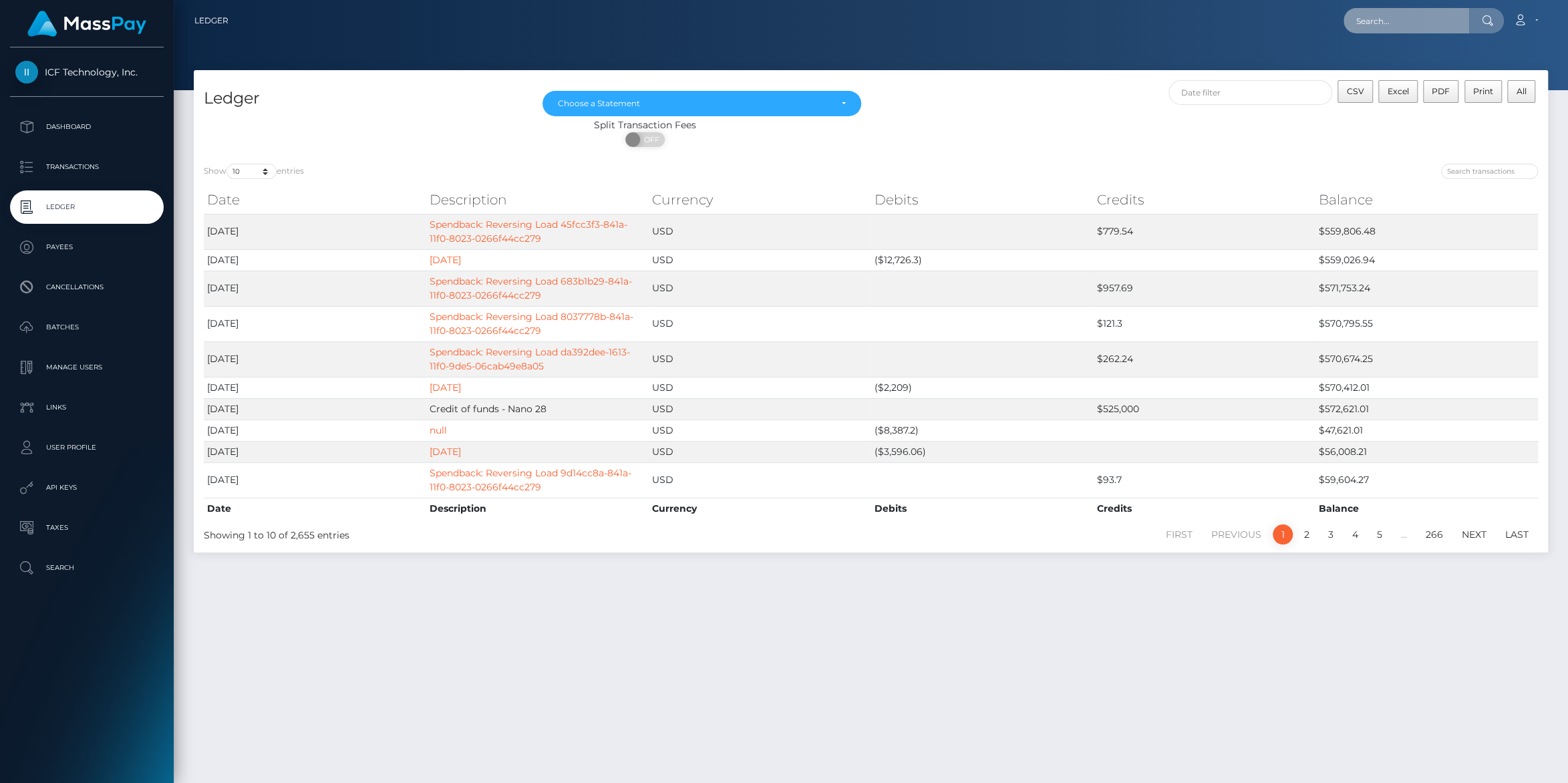
click at [1380, 21] on input "text" at bounding box center [1406, 21] width 126 height 26
paste input "[EMAIL_ADDRESS][DOMAIN_NAME]"
type input "[EMAIL_ADDRESS][DOMAIN_NAME]"
click at [1377, 64] on link "Seasons Cafe (pty) Ltd" at bounding box center [1404, 69] width 121 height 25
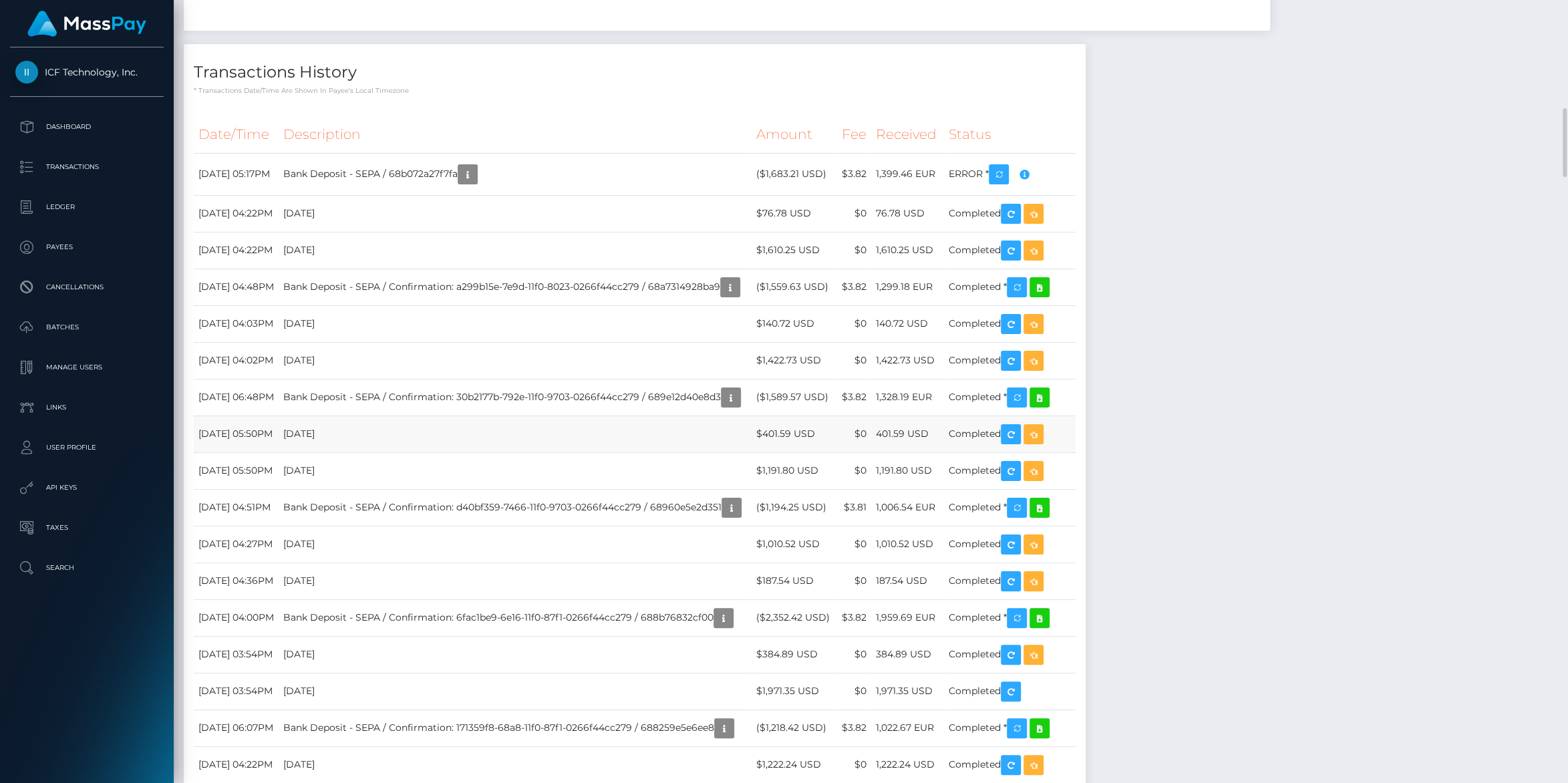
scroll to position [1589, 0]
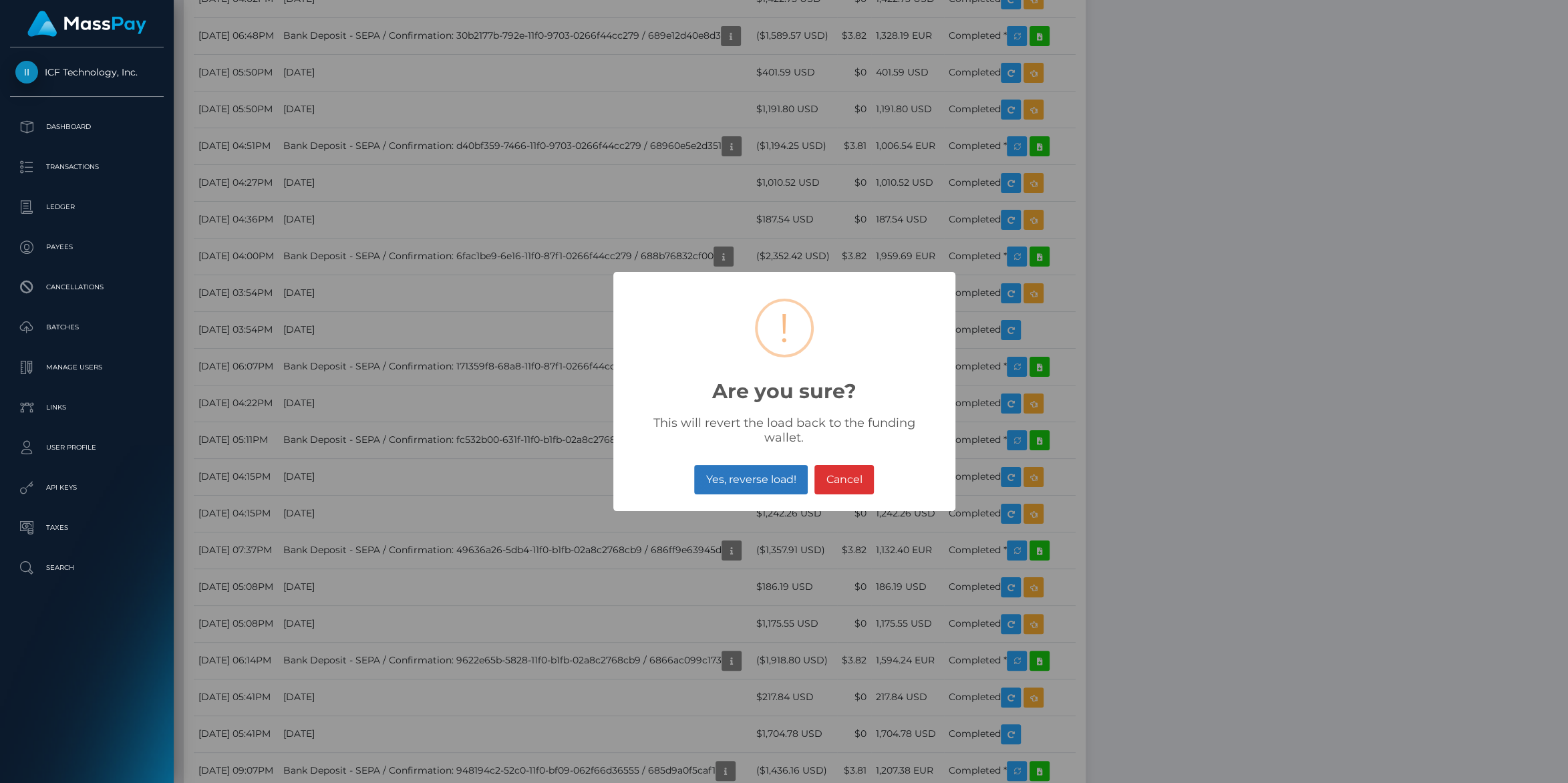
click at [758, 468] on button "Yes, reverse load!" at bounding box center [751, 480] width 113 height 30
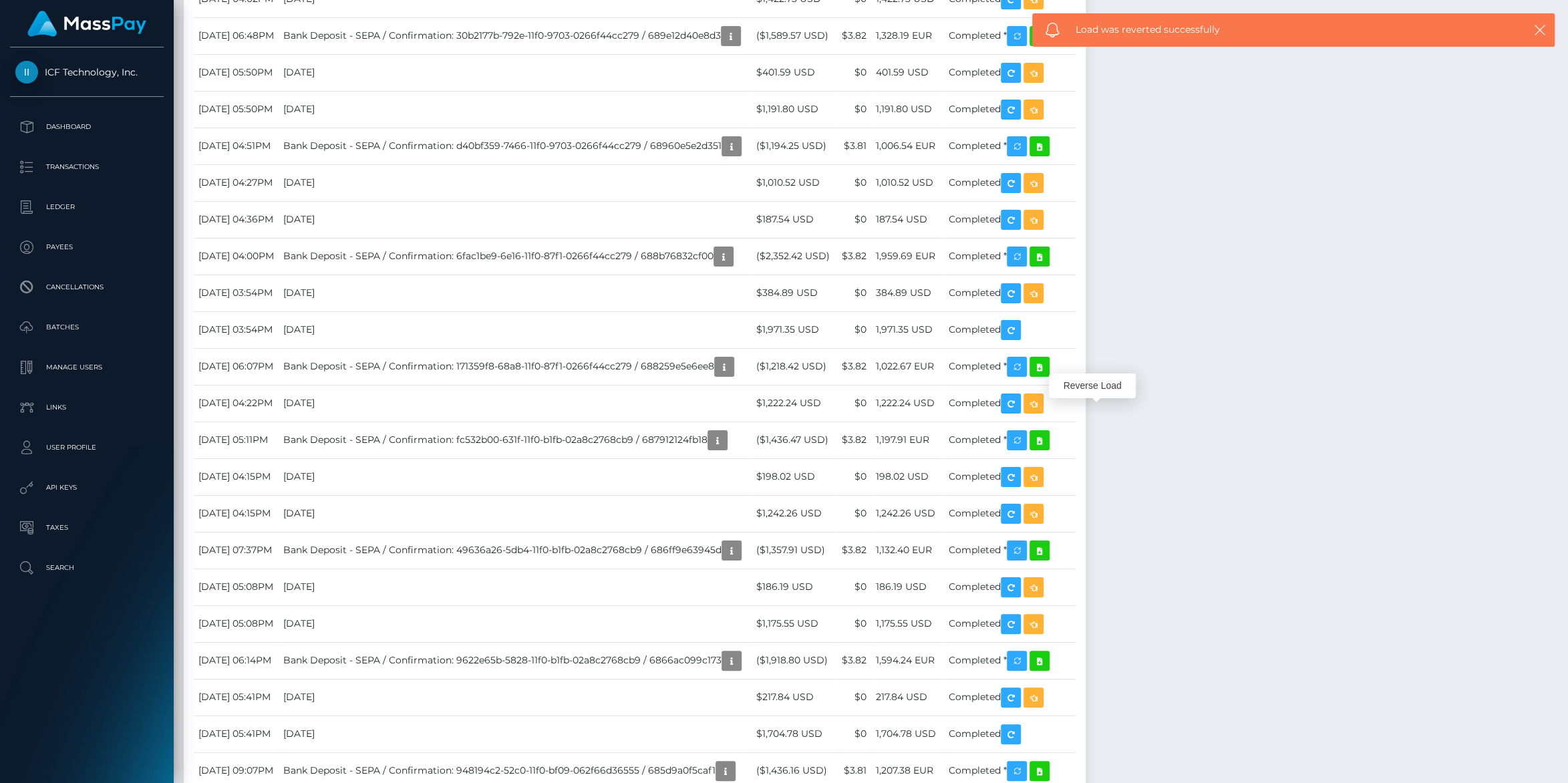
scroll to position [1301, 0]
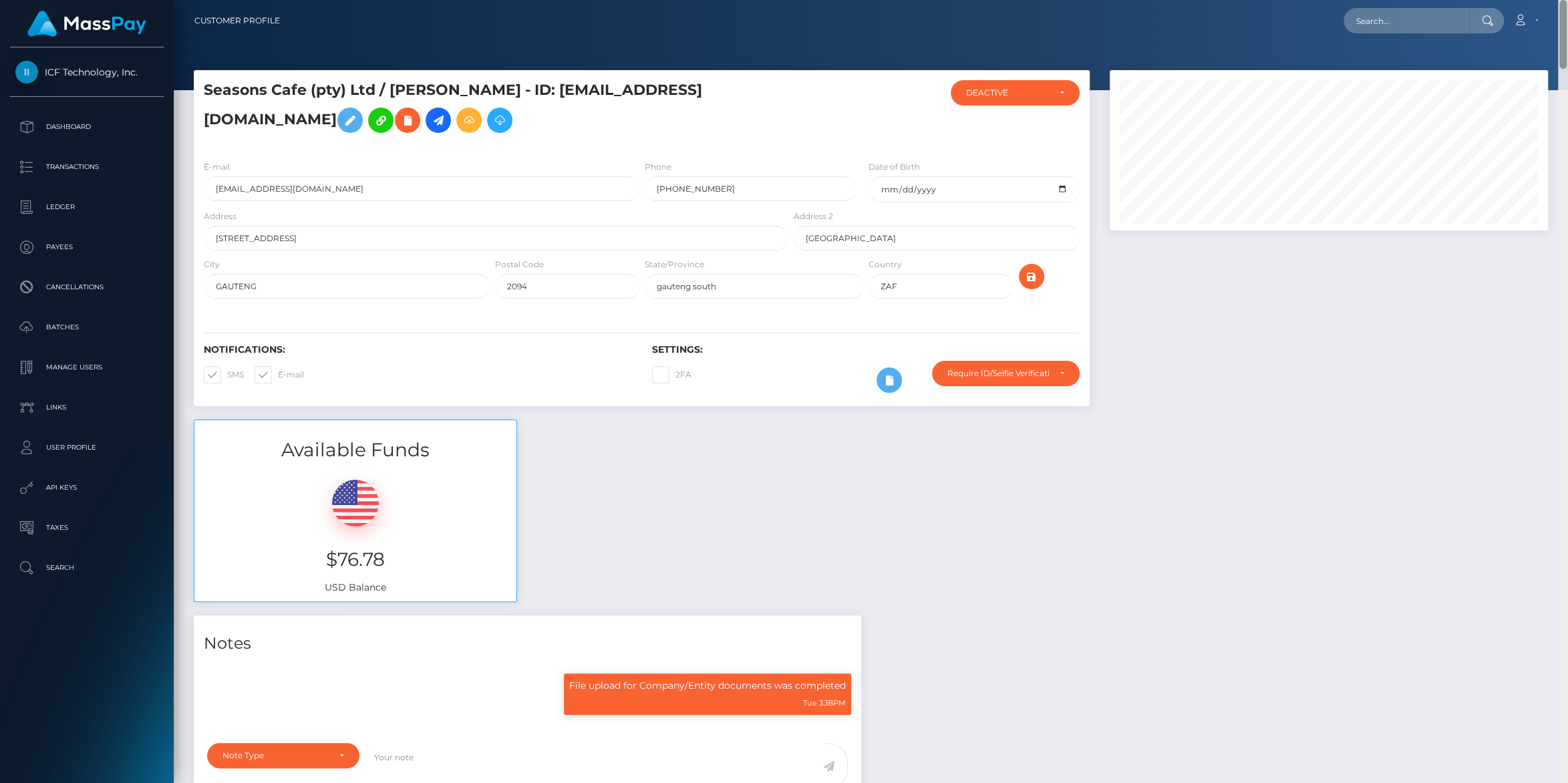
drag, startPoint x: 1565, startPoint y: 136, endPoint x: 1567, endPoint y: 26, distance: 110.0
click at [1567, 26] on div "Customer Profile Loading... Loading..." at bounding box center [871, 391] width 1394 height 783
click at [69, 126] on p "Dashboard" at bounding box center [86, 127] width 143 height 20
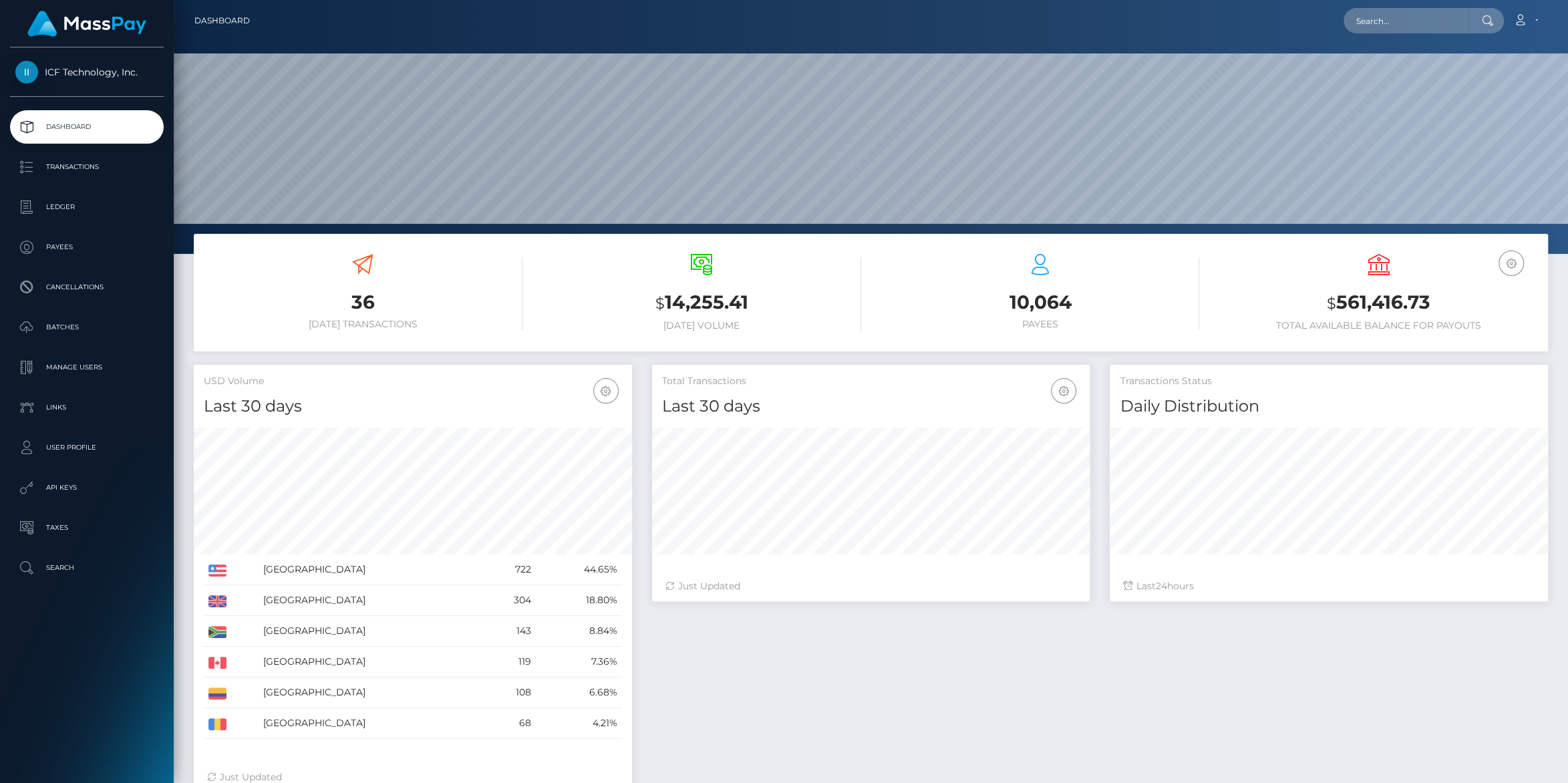
scroll to position [236, 438]
click at [1523, 24] on icon at bounding box center [1520, 20] width 14 height 11
click at [1483, 85] on link "Logout" at bounding box center [1493, 85] width 107 height 25
